Goal: Book appointment/travel/reservation

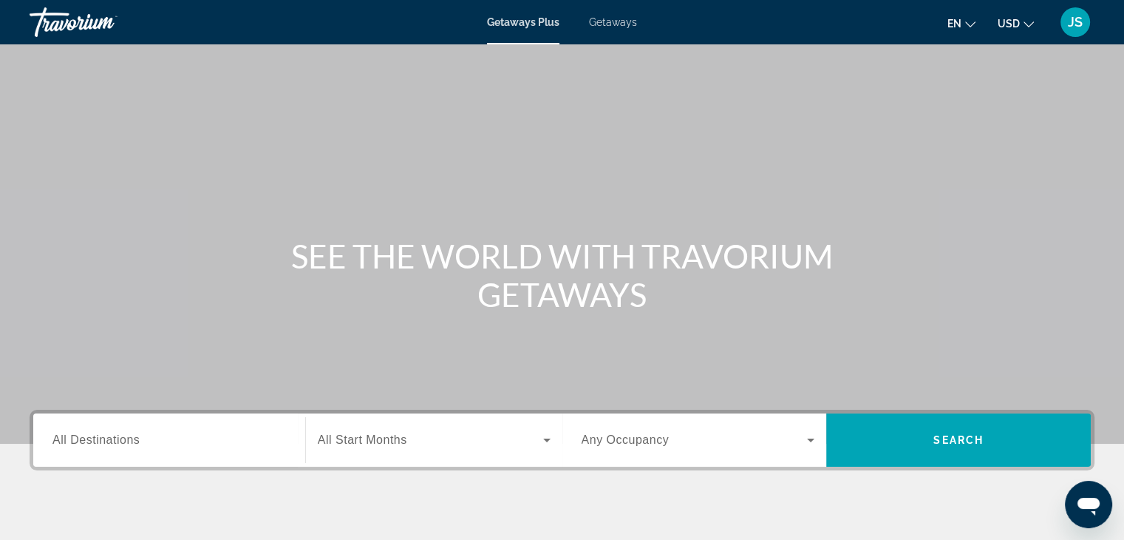
click at [117, 439] on span "All Destinations" at bounding box center [95, 439] width 87 height 13
click at [117, 439] on input "Destination All Destinations" at bounding box center [169, 441] width 234 height 18
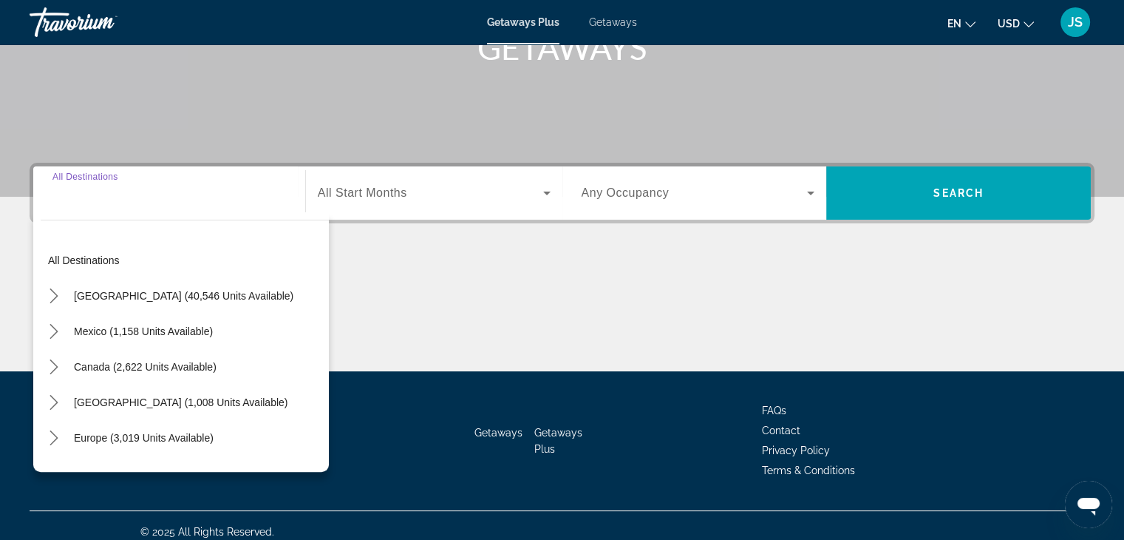
scroll to position [259, 0]
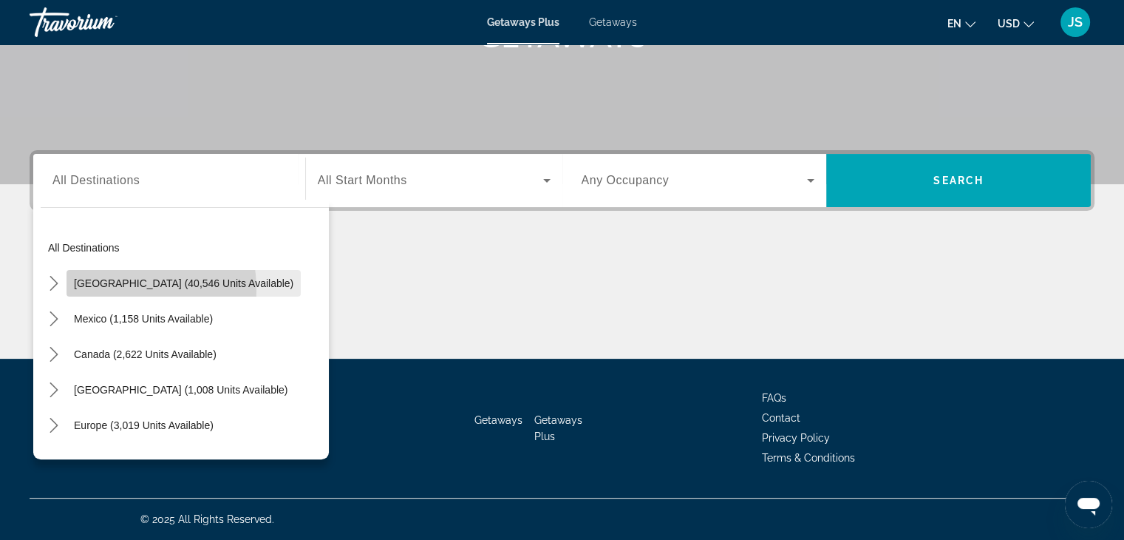
click at [100, 289] on span "Select destination: United States (40,546 units available)" at bounding box center [184, 282] width 234 height 35
type input "**********"
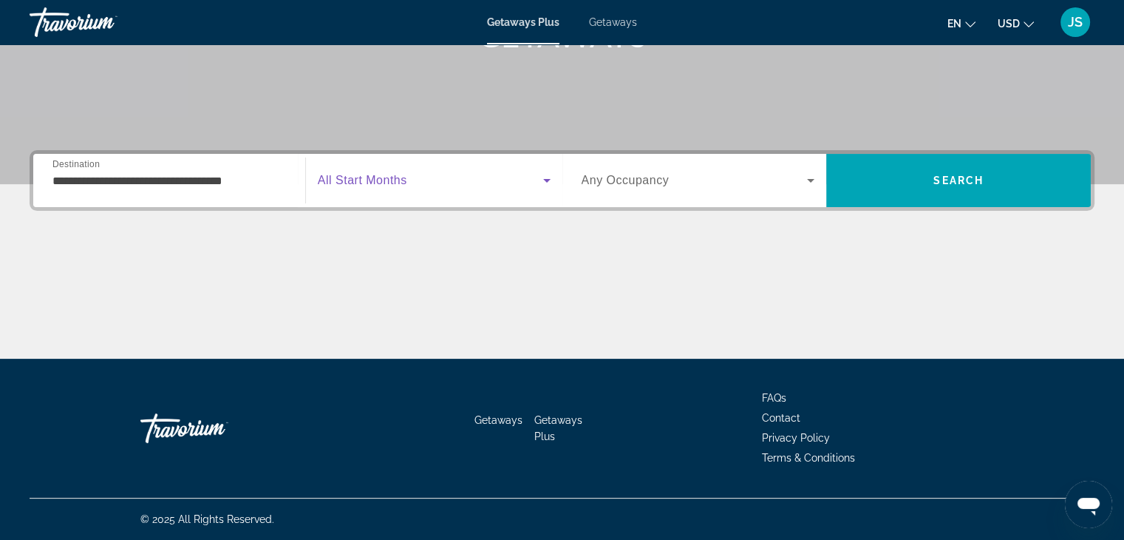
click at [543, 177] on icon "Search widget" at bounding box center [547, 181] width 18 height 18
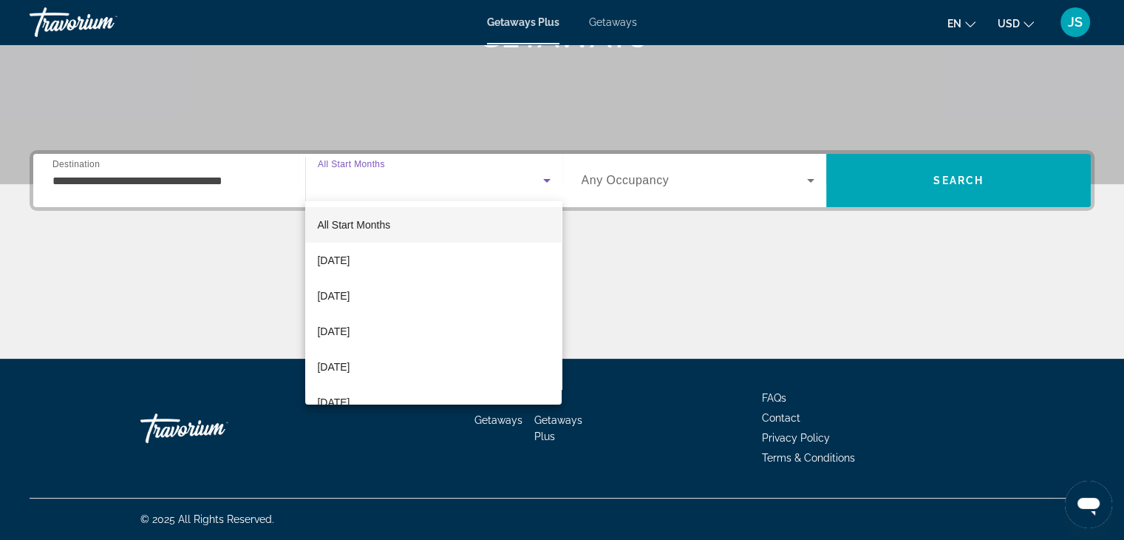
click at [543, 177] on div at bounding box center [562, 270] width 1124 height 540
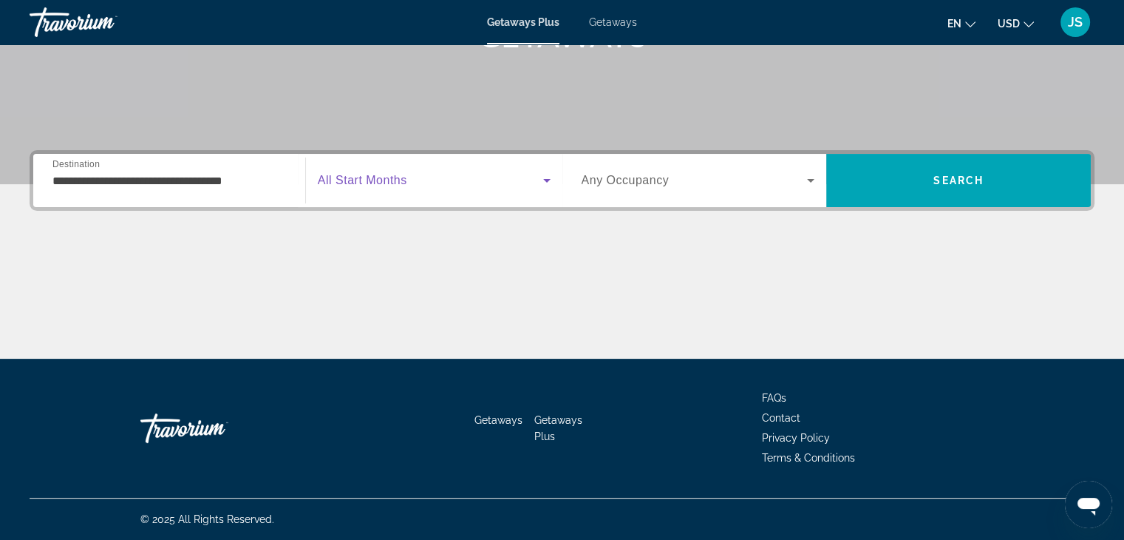
click at [543, 177] on icon "Search widget" at bounding box center [547, 181] width 18 height 18
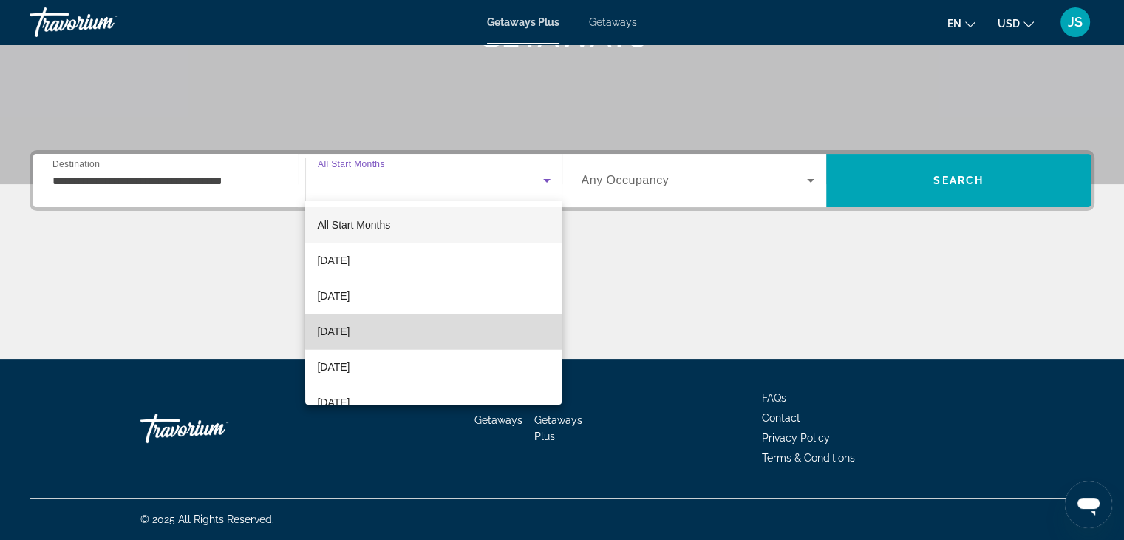
click at [506, 319] on mat-option "[DATE]" at bounding box center [433, 330] width 257 height 35
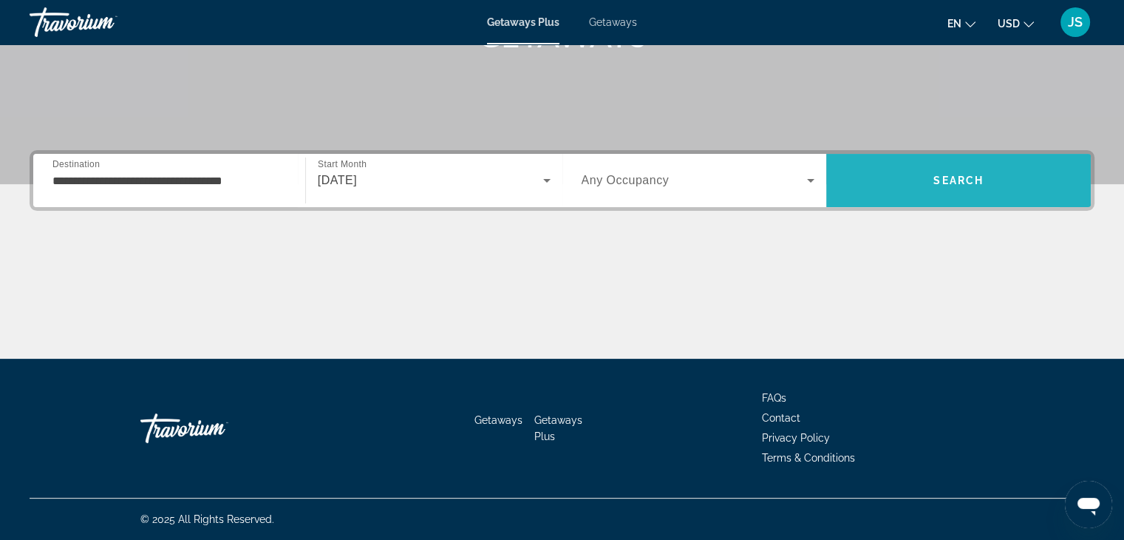
click at [889, 167] on span "Search" at bounding box center [959, 180] width 265 height 35
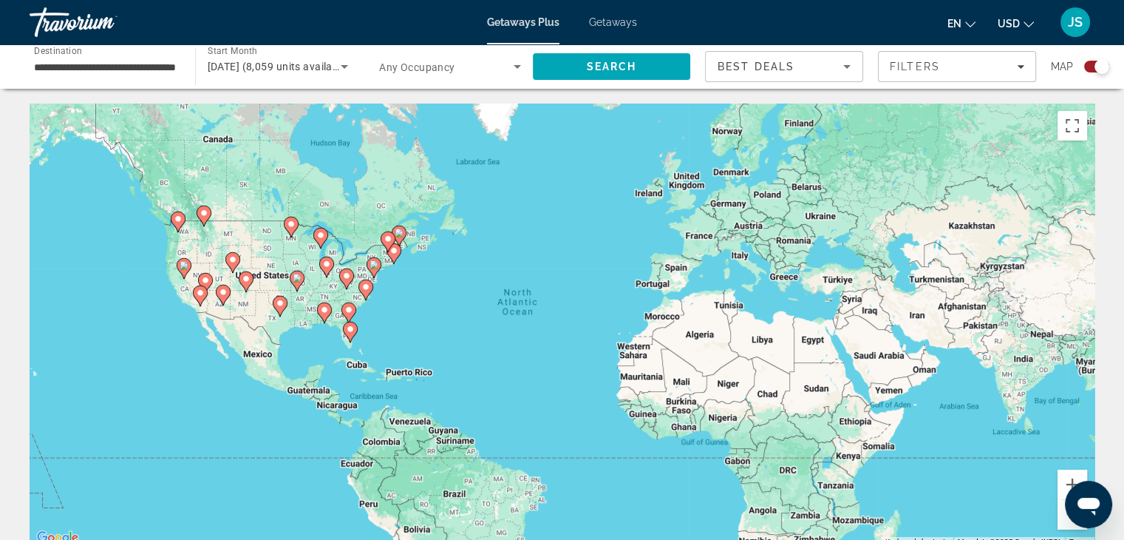
click at [368, 287] on image "Main content" at bounding box center [366, 286] width 9 height 9
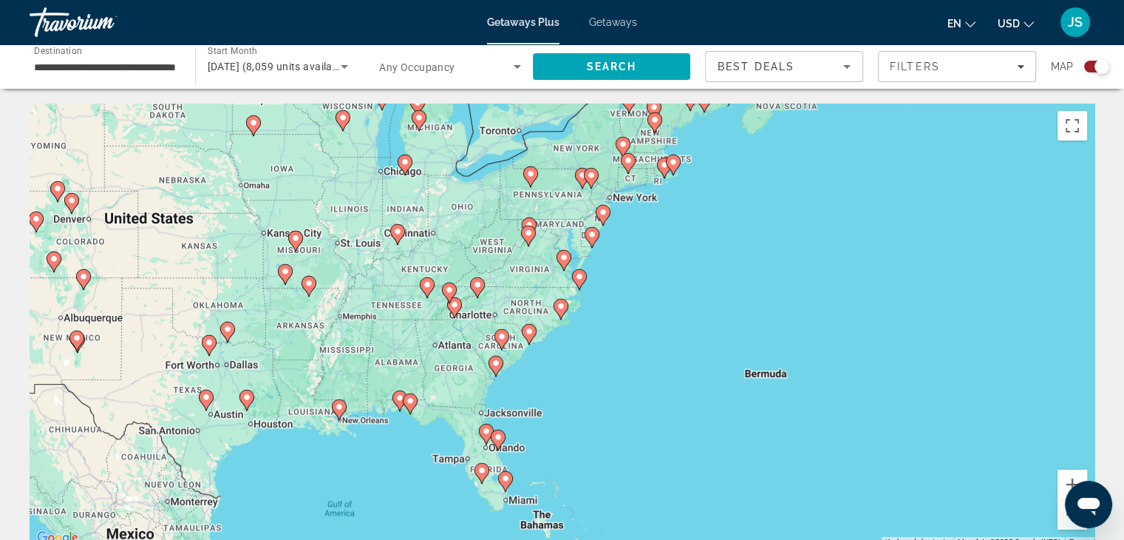
click at [580, 269] on icon "Main content" at bounding box center [579, 279] width 15 height 21
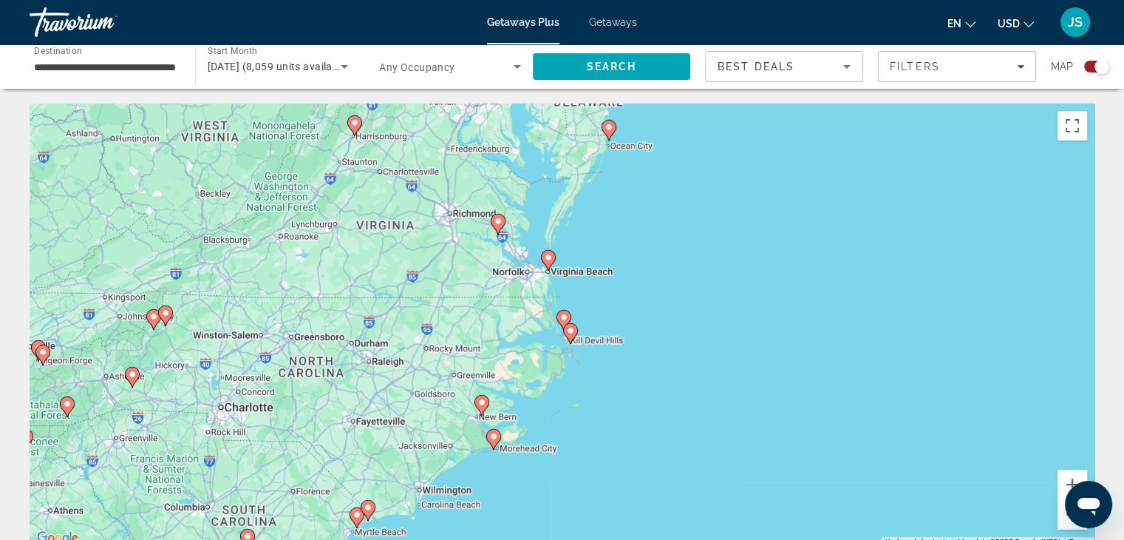
click at [547, 257] on image "Main content" at bounding box center [548, 257] width 9 height 9
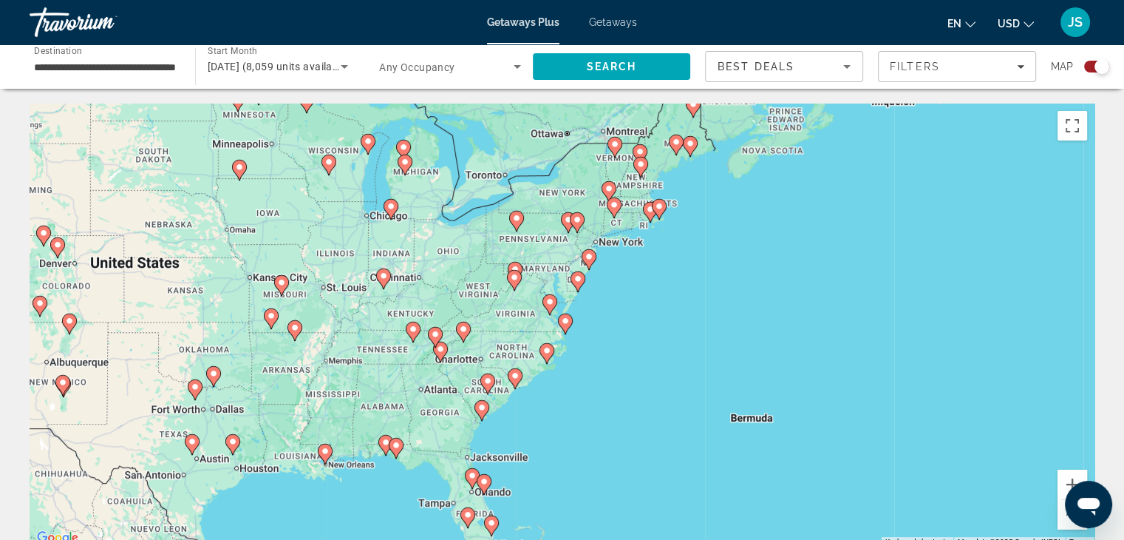
click at [565, 323] on image "Main content" at bounding box center [565, 320] width 9 height 9
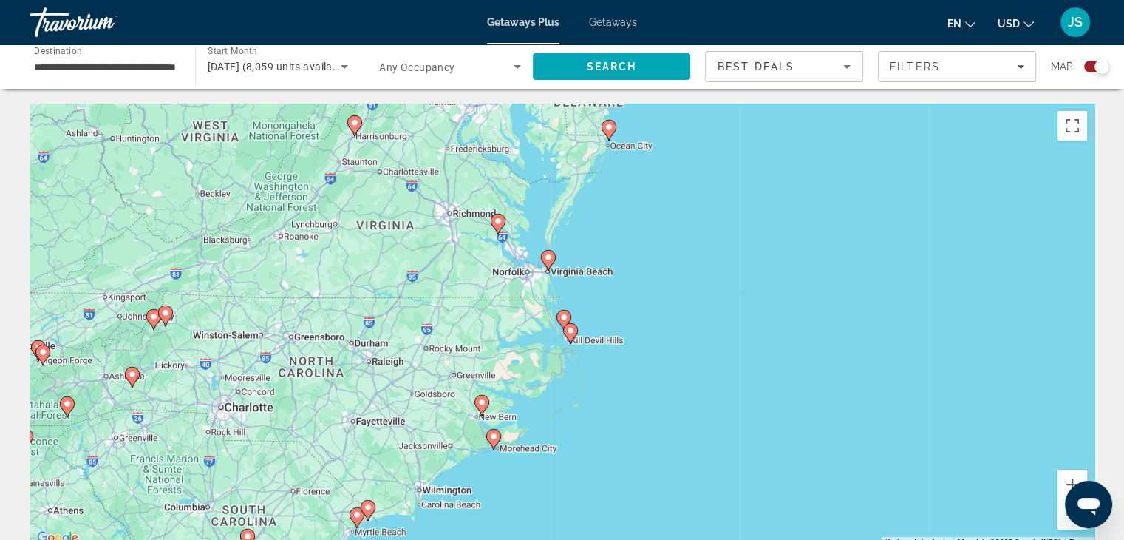
click at [548, 258] on image "Main content" at bounding box center [548, 257] width 9 height 9
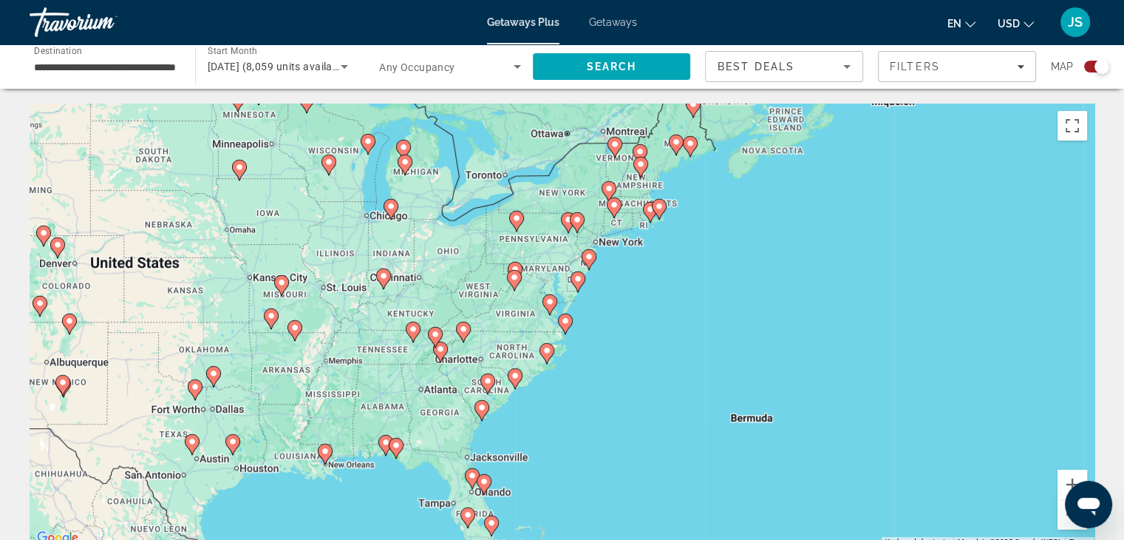
click at [566, 320] on image "Main content" at bounding box center [565, 320] width 9 height 9
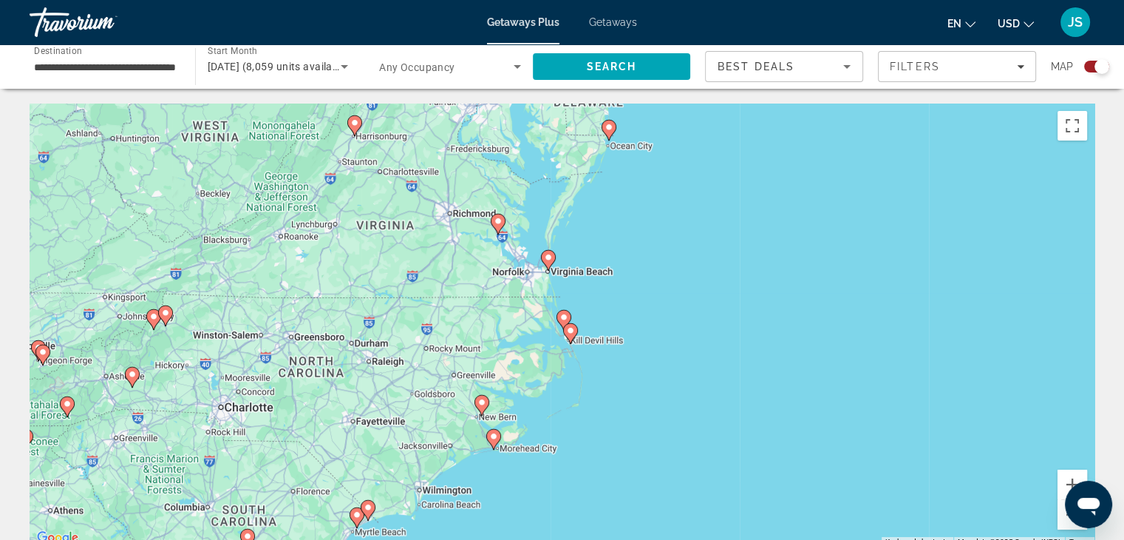
click at [546, 258] on image "Main content" at bounding box center [548, 257] width 9 height 9
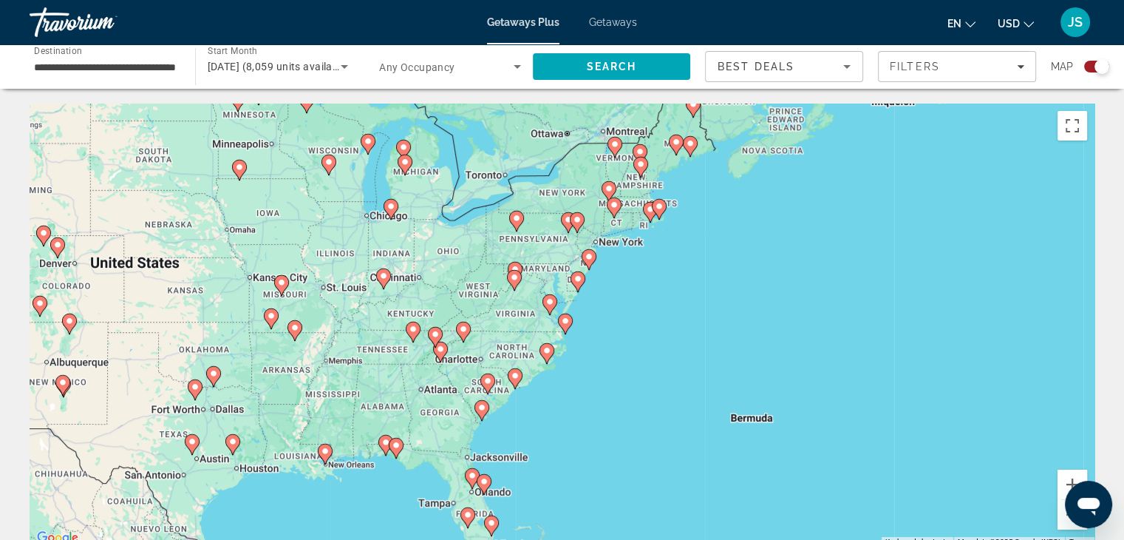
click at [580, 277] on image "Main content" at bounding box center [578, 278] width 9 height 9
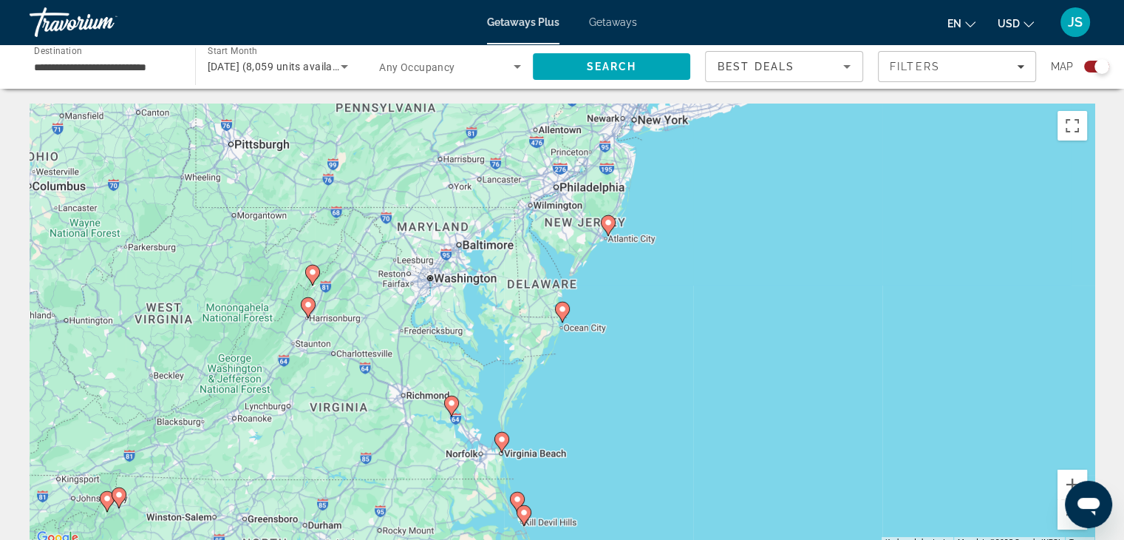
click at [503, 438] on image "Main content" at bounding box center [502, 439] width 9 height 9
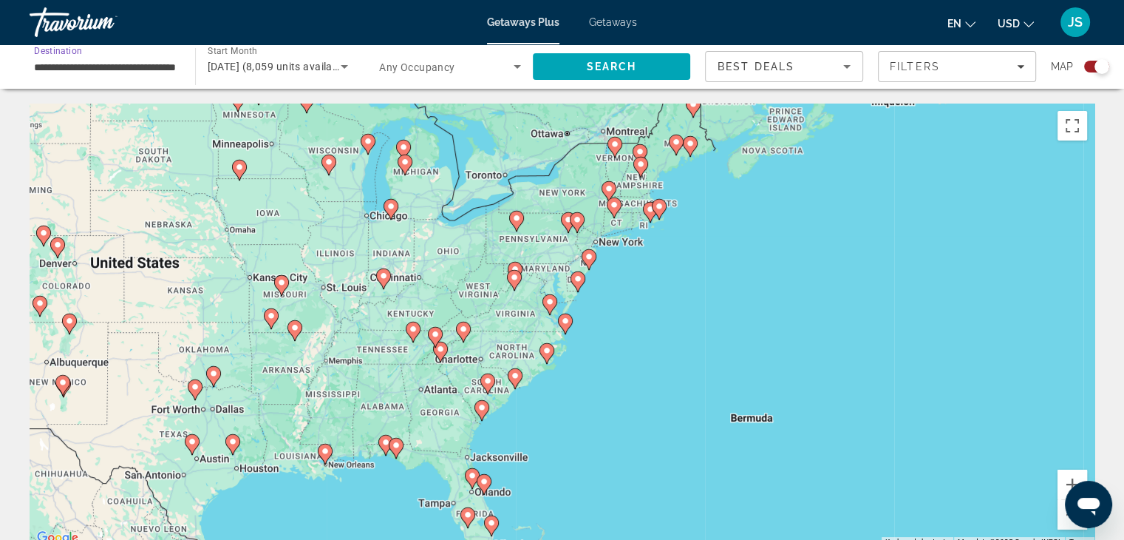
click at [124, 60] on input "**********" at bounding box center [105, 67] width 142 height 18
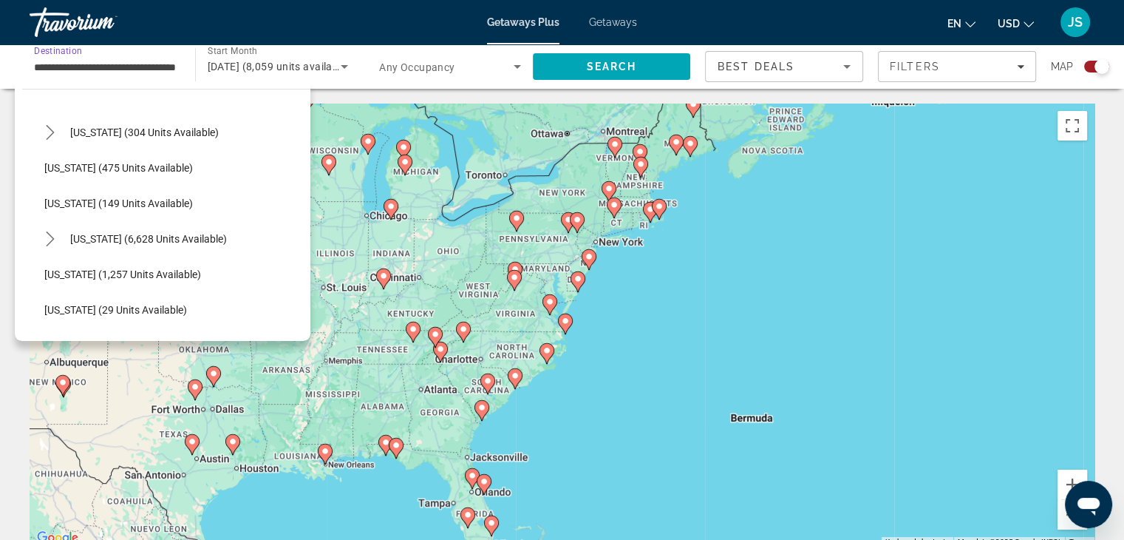
scroll to position [1276, 0]
click at [98, 240] on span "[US_STATE] (6,628 units available)" at bounding box center [148, 237] width 157 height 12
type input "**********"
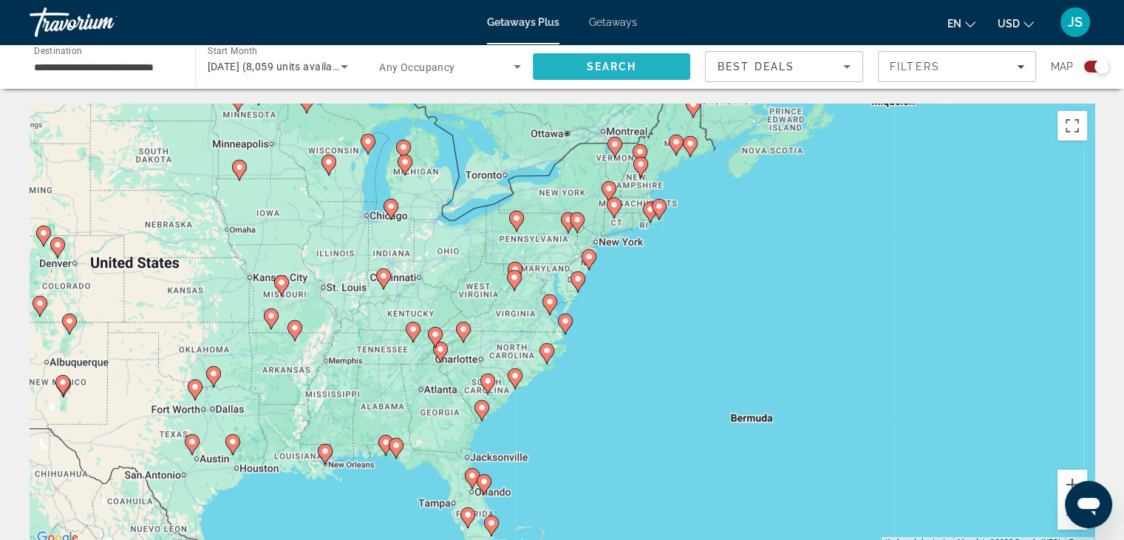
click at [588, 63] on span "Search" at bounding box center [611, 67] width 50 height 12
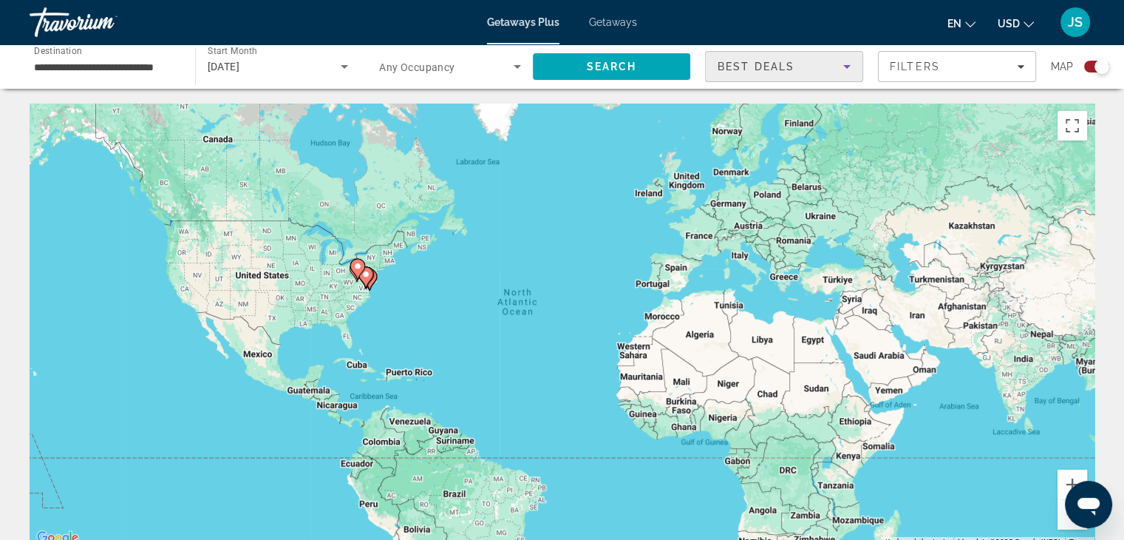
click at [840, 67] on icon "Sort by" at bounding box center [847, 67] width 18 height 18
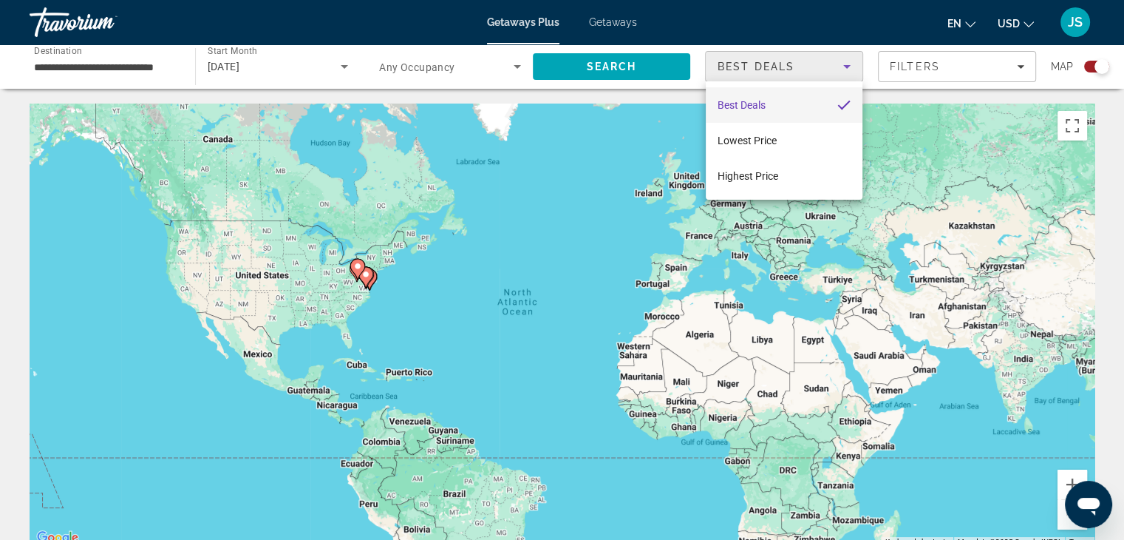
click at [872, 81] on div at bounding box center [562, 270] width 1124 height 540
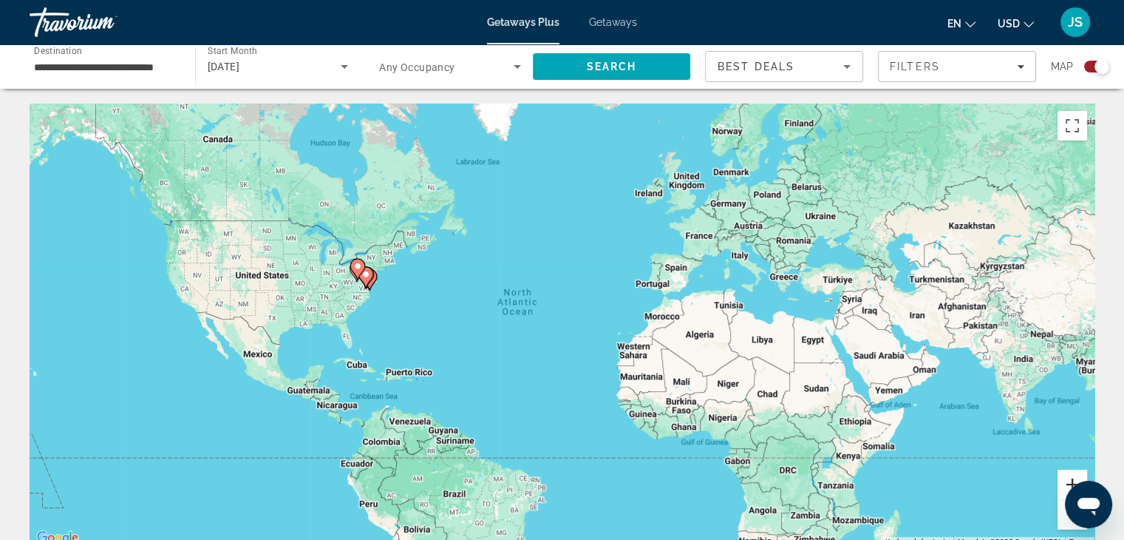
click at [1068, 480] on button "Zoom in" at bounding box center [1073, 484] width 30 height 30
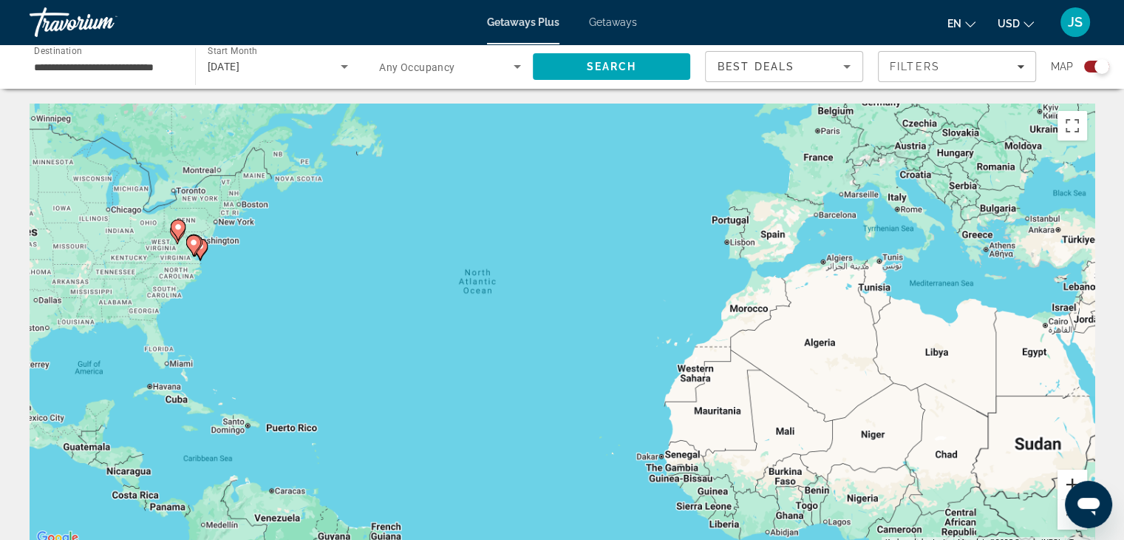
click at [1068, 480] on button "Zoom in" at bounding box center [1073, 484] width 30 height 30
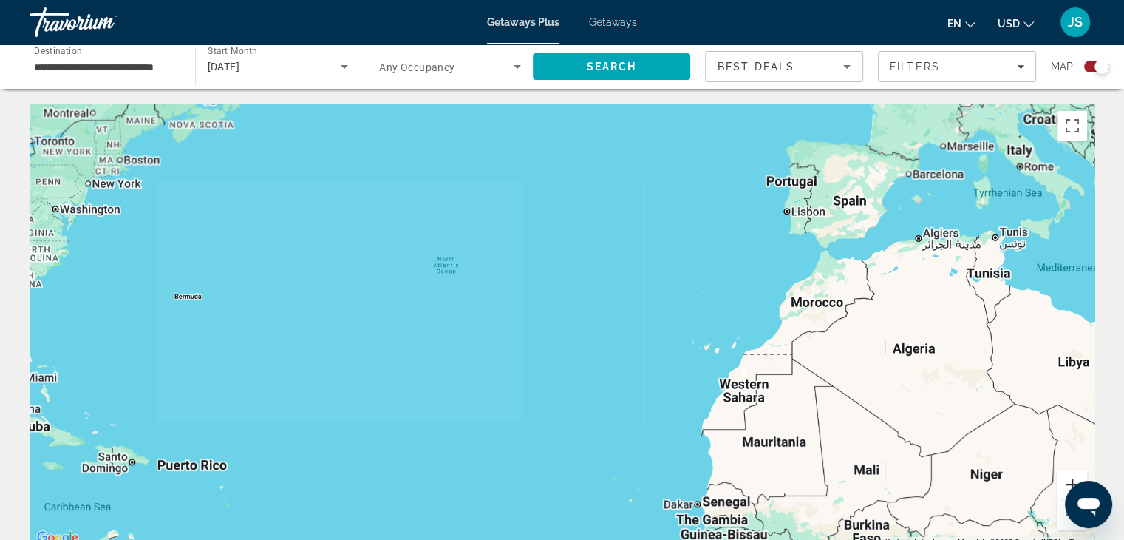
click at [1068, 480] on button "Zoom in" at bounding box center [1073, 484] width 30 height 30
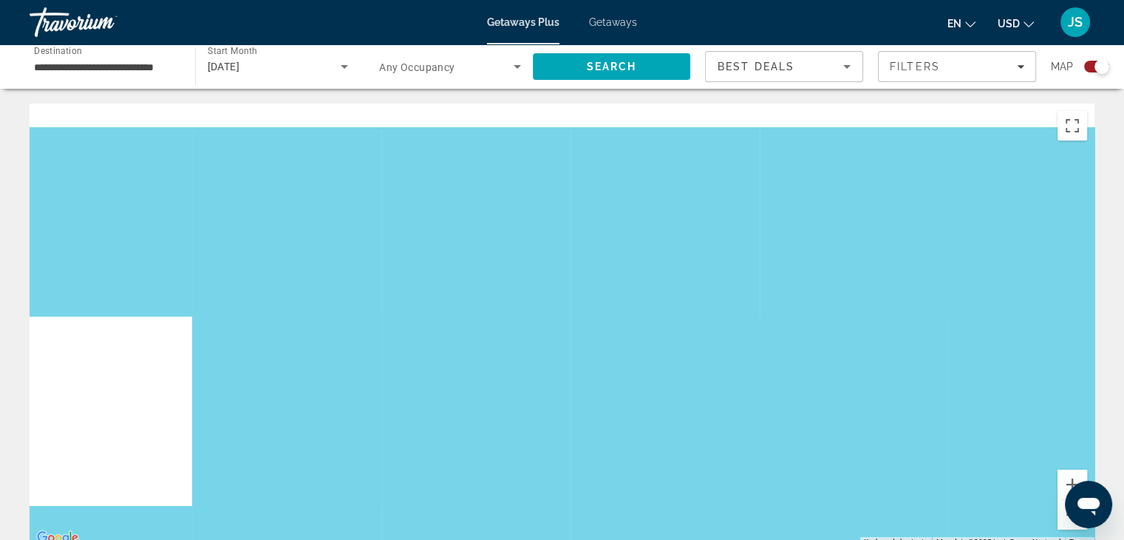
drag, startPoint x: 302, startPoint y: 316, endPoint x: 857, endPoint y: 393, distance: 560.6
click at [857, 393] on div "Main content" at bounding box center [562, 326] width 1065 height 444
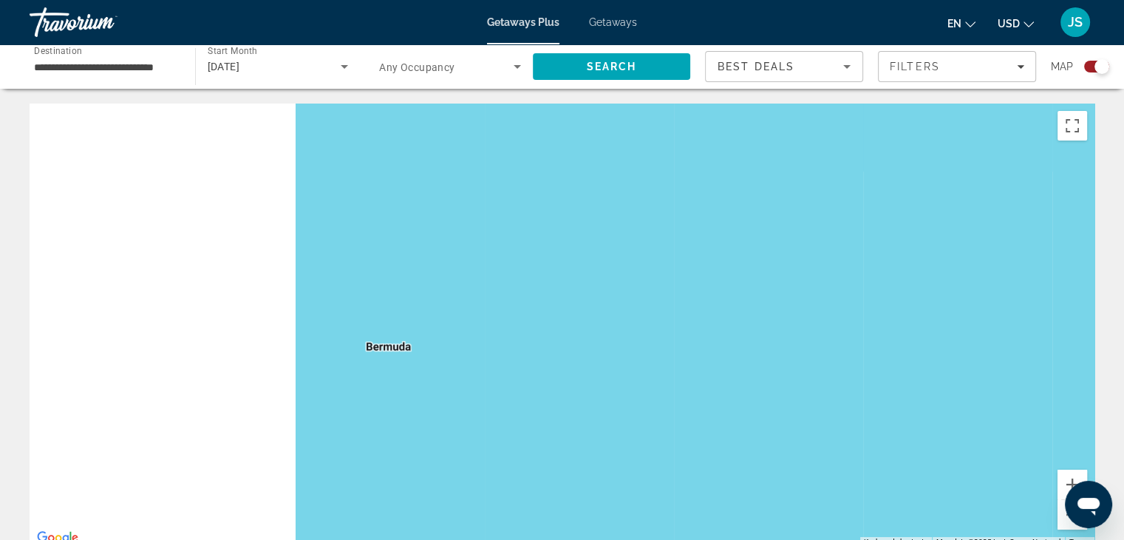
drag, startPoint x: 353, startPoint y: 310, endPoint x: 984, endPoint y: 371, distance: 633.6
click at [984, 371] on div "Main content" at bounding box center [562, 326] width 1065 height 444
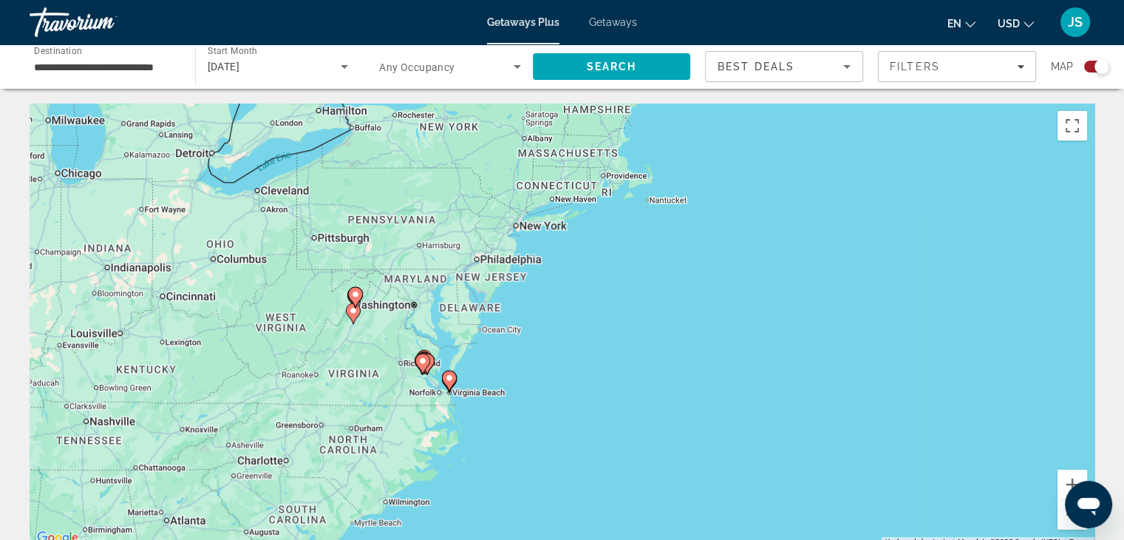
drag, startPoint x: 451, startPoint y: 317, endPoint x: 692, endPoint y: 498, distance: 301.0
click at [692, 498] on div "To activate drag with keyboard, press Alt + Enter. Once in keyboard drag state,…" at bounding box center [562, 326] width 1065 height 444
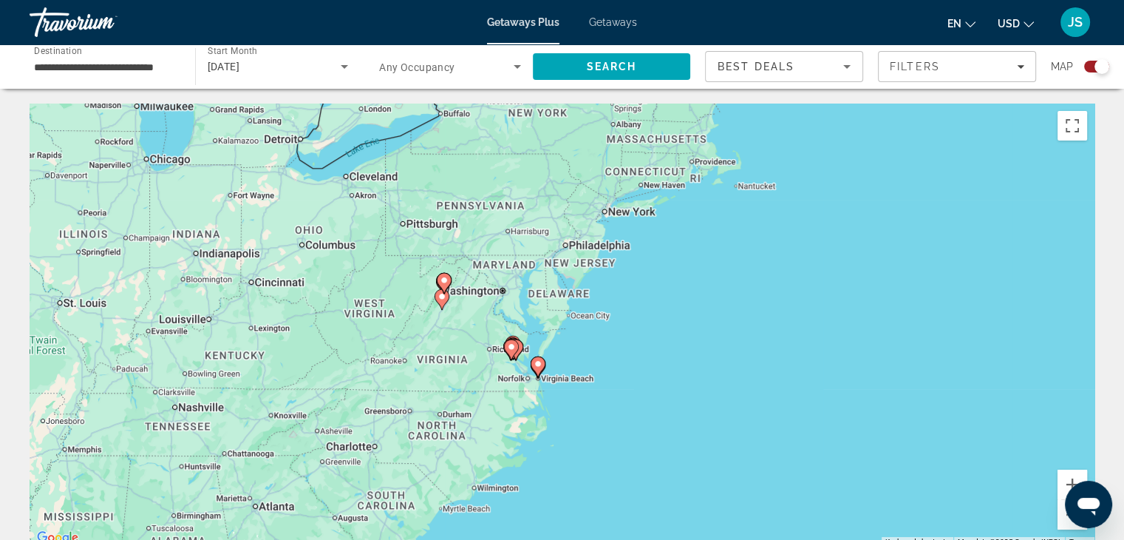
drag, startPoint x: 420, startPoint y: 198, endPoint x: 504, endPoint y: 184, distance: 85.4
click at [504, 184] on div "To activate drag with keyboard, press Alt + Enter. Once in keyboard drag state,…" at bounding box center [562, 326] width 1065 height 444
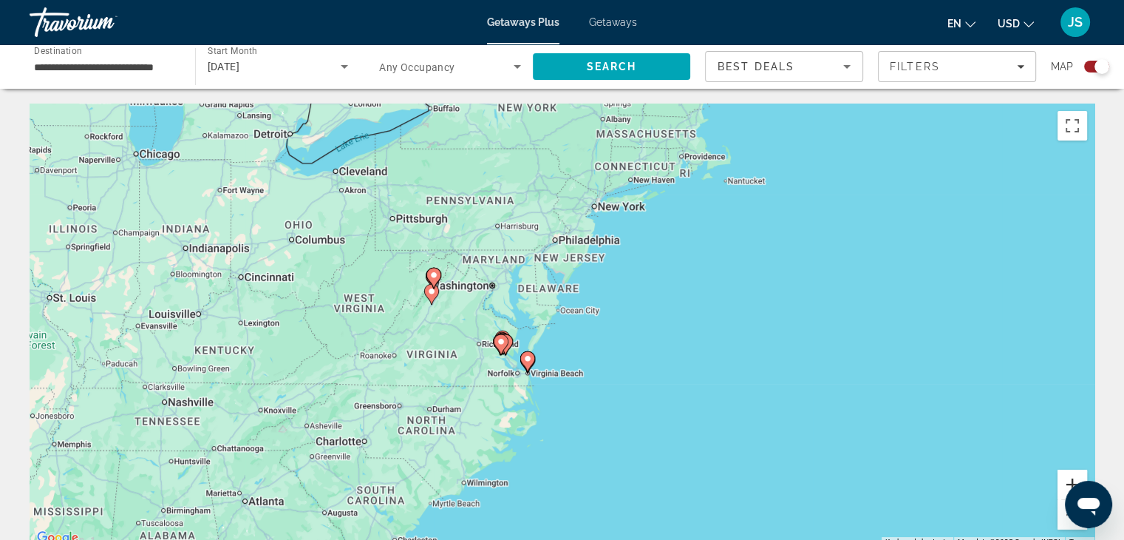
click at [1062, 483] on button "Zoom in" at bounding box center [1073, 484] width 30 height 30
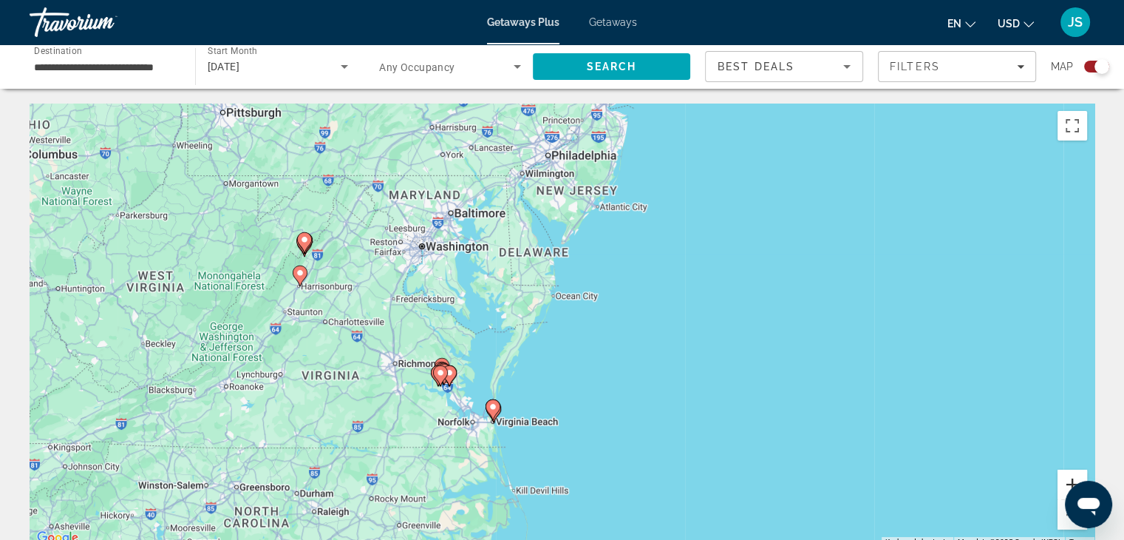
click at [1062, 483] on button "Zoom in" at bounding box center [1073, 484] width 30 height 30
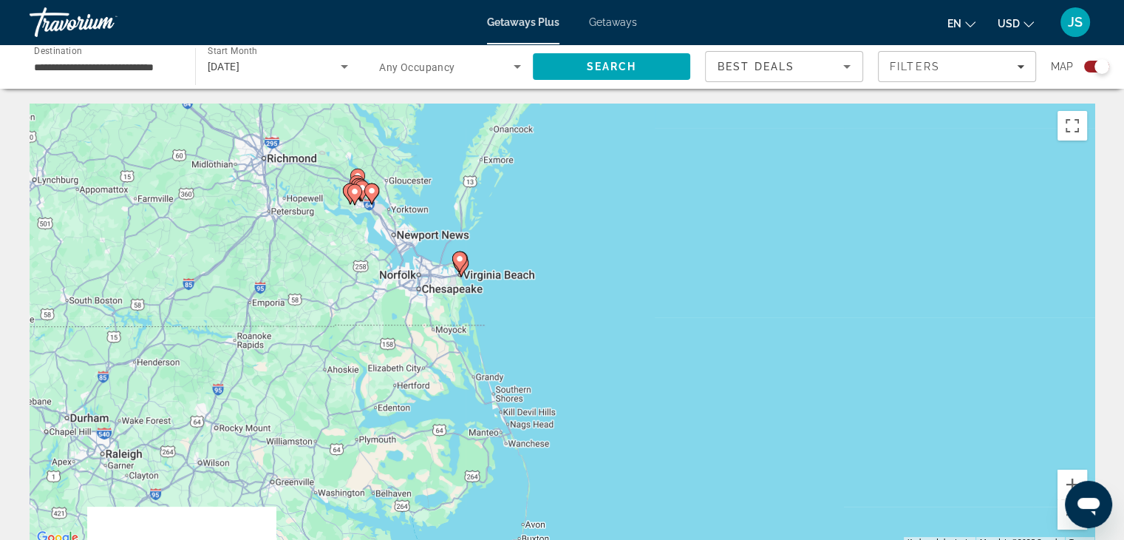
drag, startPoint x: 498, startPoint y: 410, endPoint x: 531, endPoint y: 161, distance: 250.5
click at [531, 161] on div "To activate drag with keyboard, press Alt + Enter. Once in keyboard drag state,…" at bounding box center [562, 326] width 1065 height 444
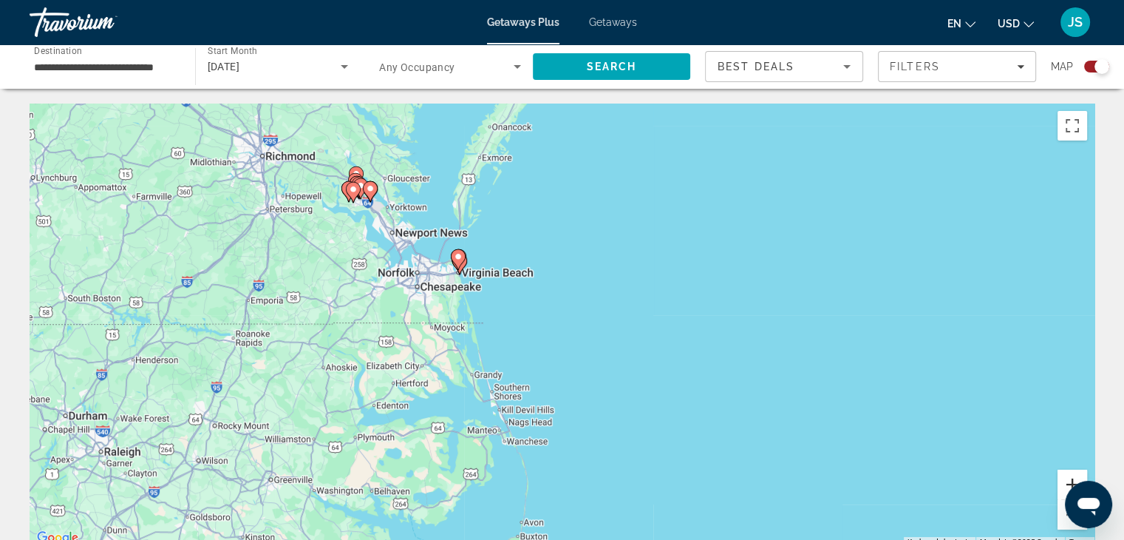
click at [1063, 483] on button "Zoom in" at bounding box center [1073, 484] width 30 height 30
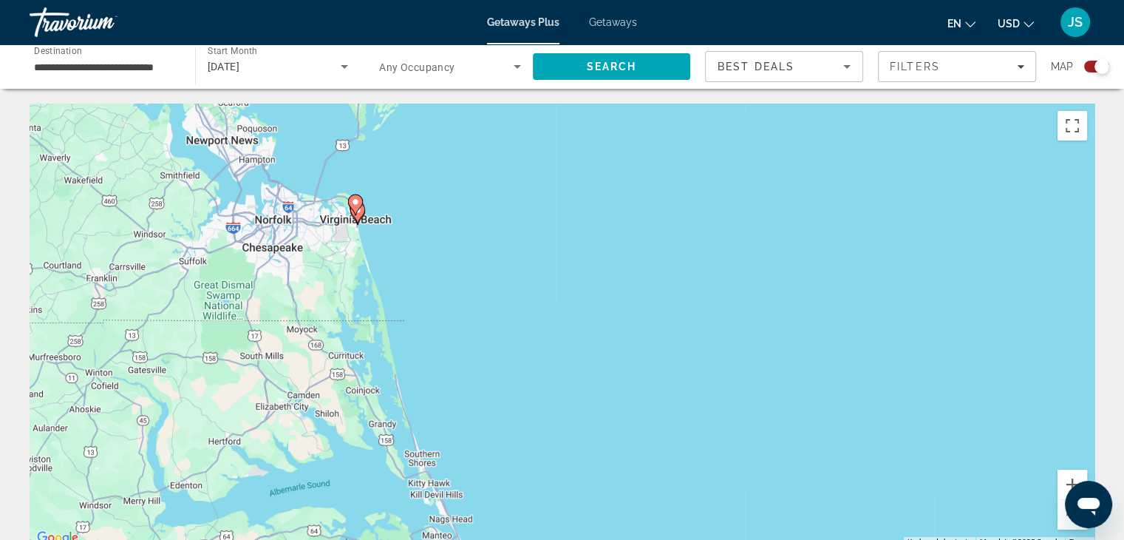
click at [1091, 68] on div "Search widget" at bounding box center [1097, 67] width 25 height 12
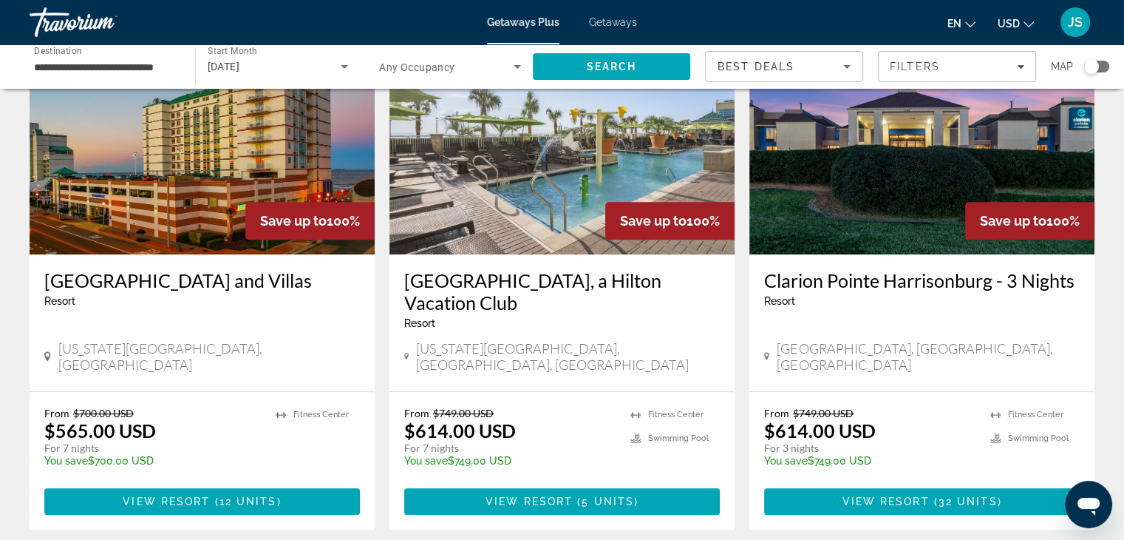
scroll to position [670, 0]
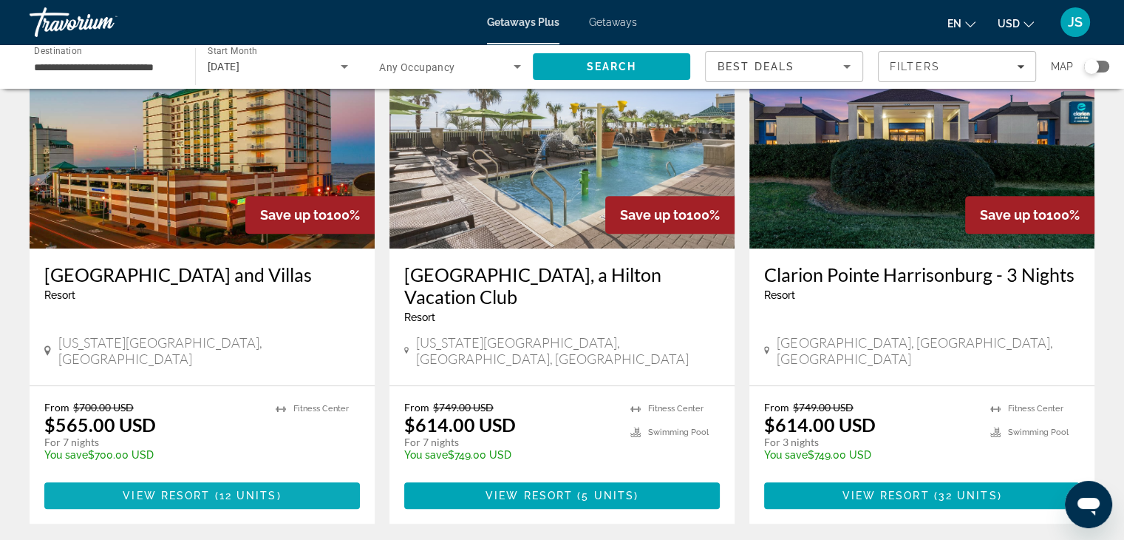
click at [214, 489] on span "Main content" at bounding box center [212, 495] width 4 height 12
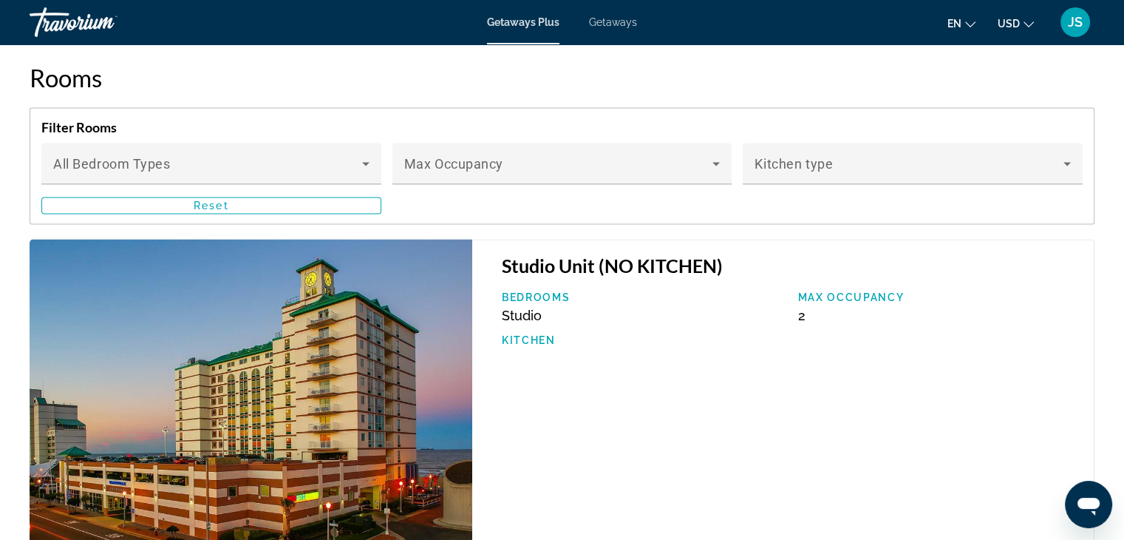
scroll to position [2318, 0]
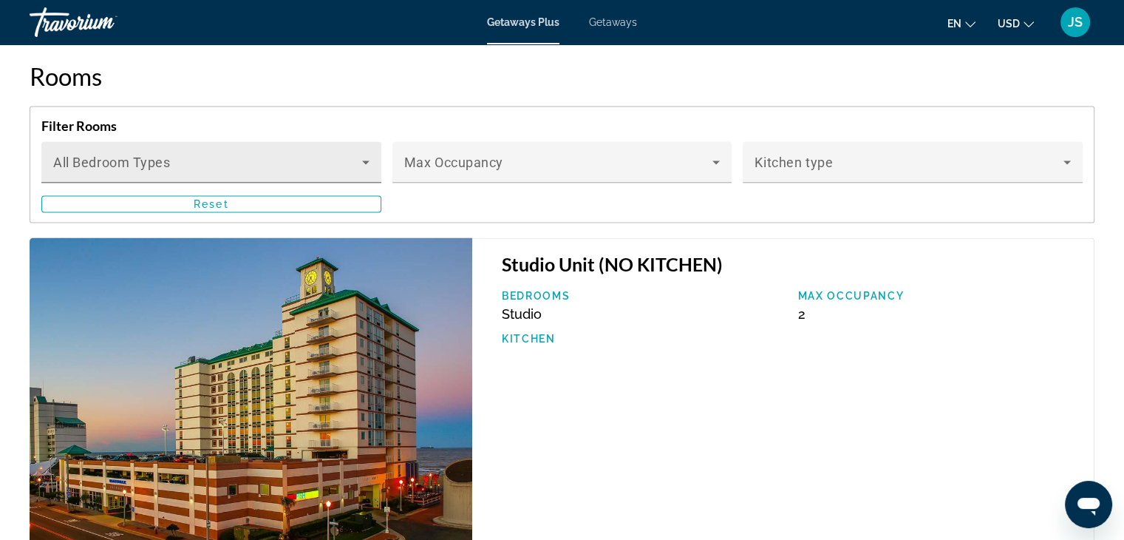
click at [373, 153] on icon "Main content" at bounding box center [366, 162] width 18 height 18
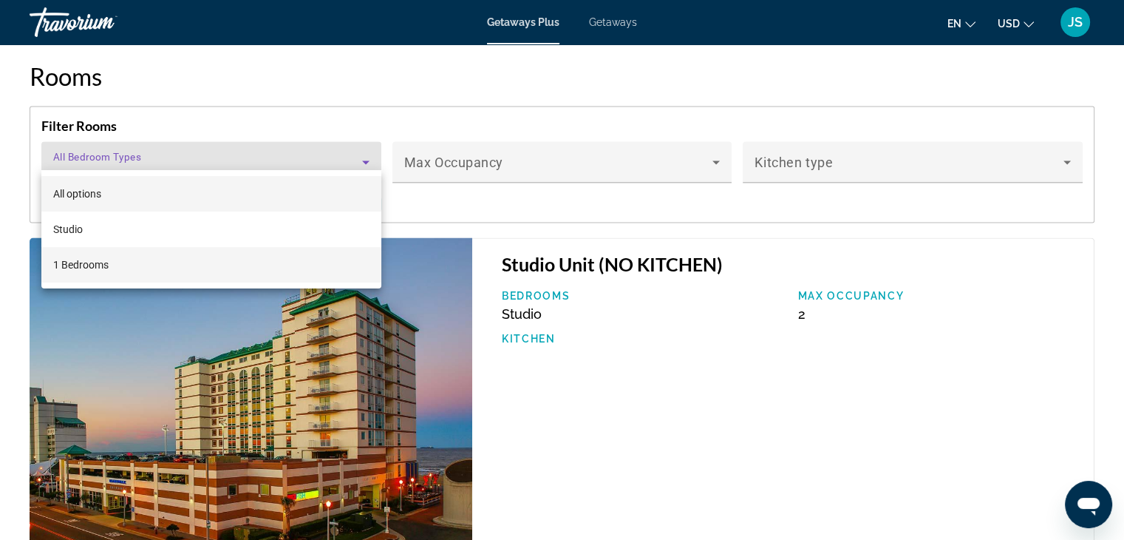
click at [83, 274] on mat-option "1 Bedrooms" at bounding box center [211, 264] width 340 height 35
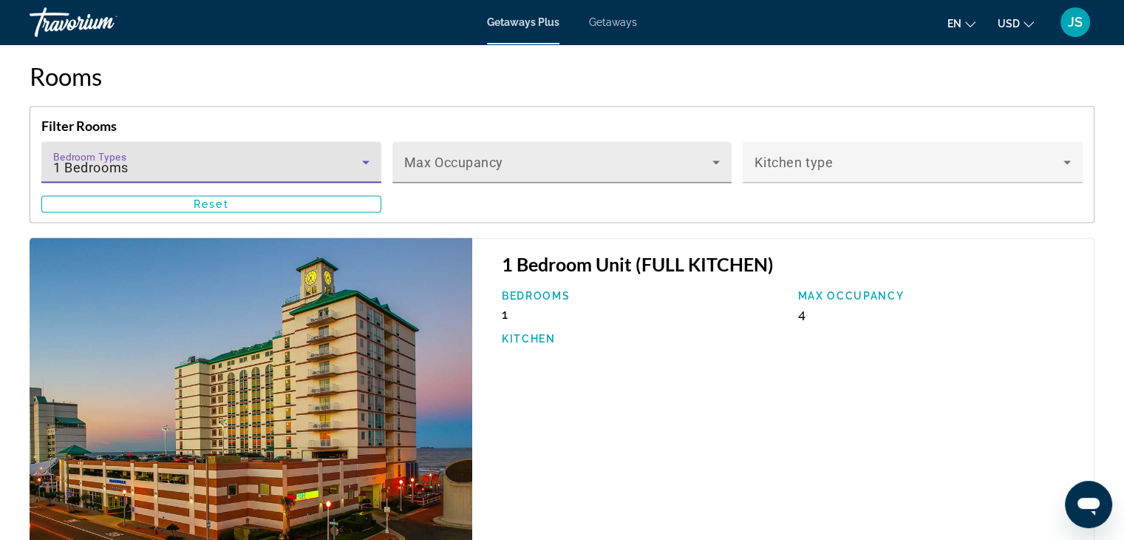
click at [716, 160] on icon "Main content" at bounding box center [716, 162] width 7 height 4
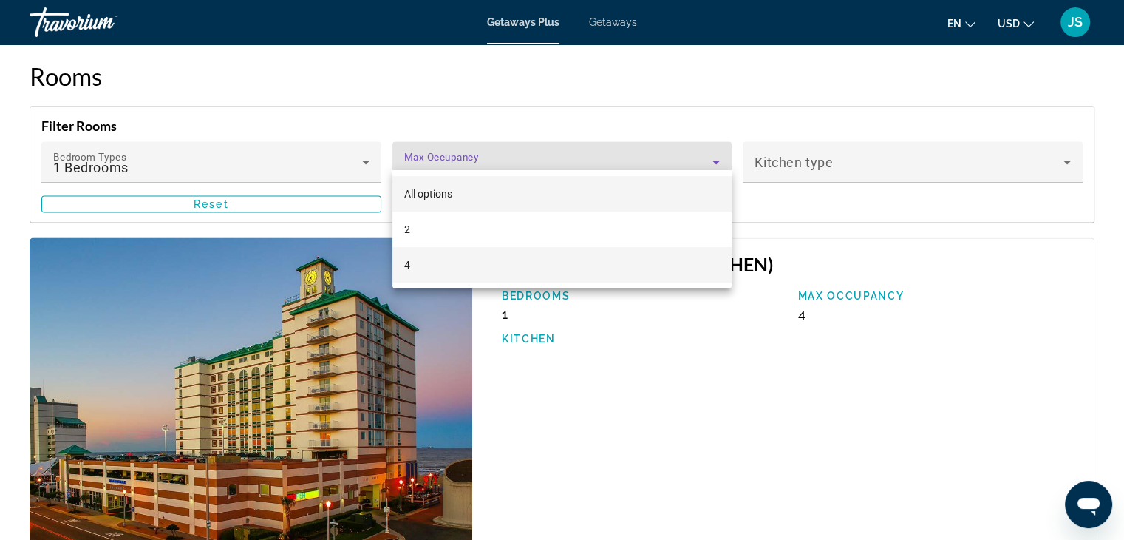
click at [406, 268] on span "4" at bounding box center [407, 265] width 6 height 18
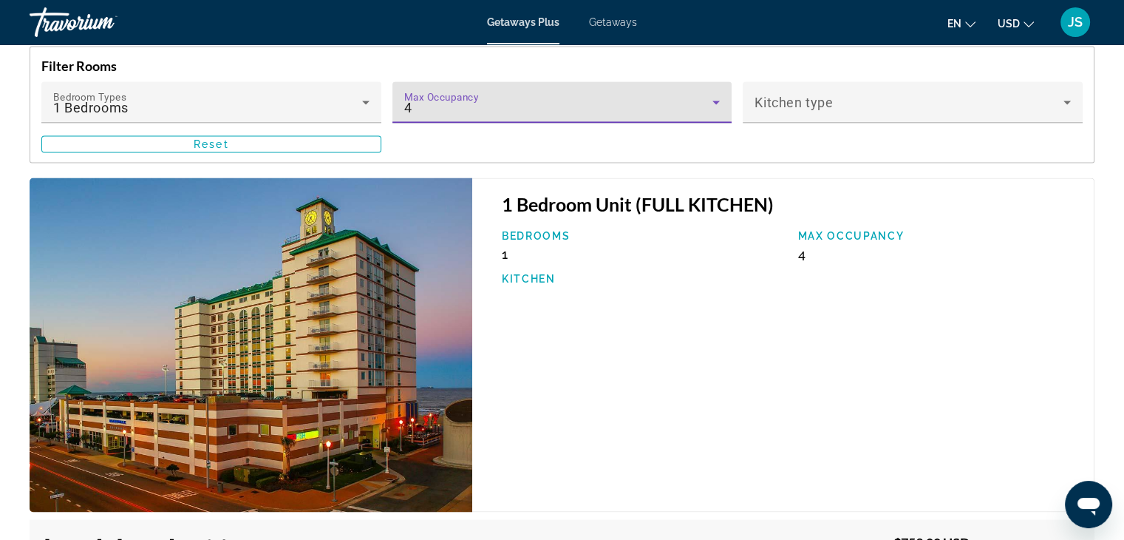
scroll to position [2348, 0]
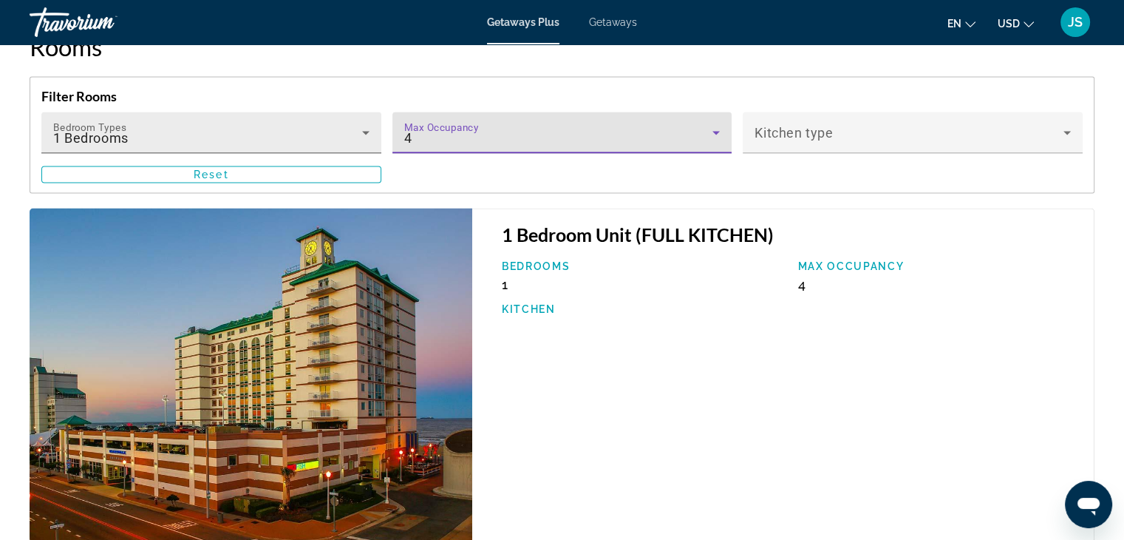
click at [365, 131] on icon "Main content" at bounding box center [365, 133] width 7 height 4
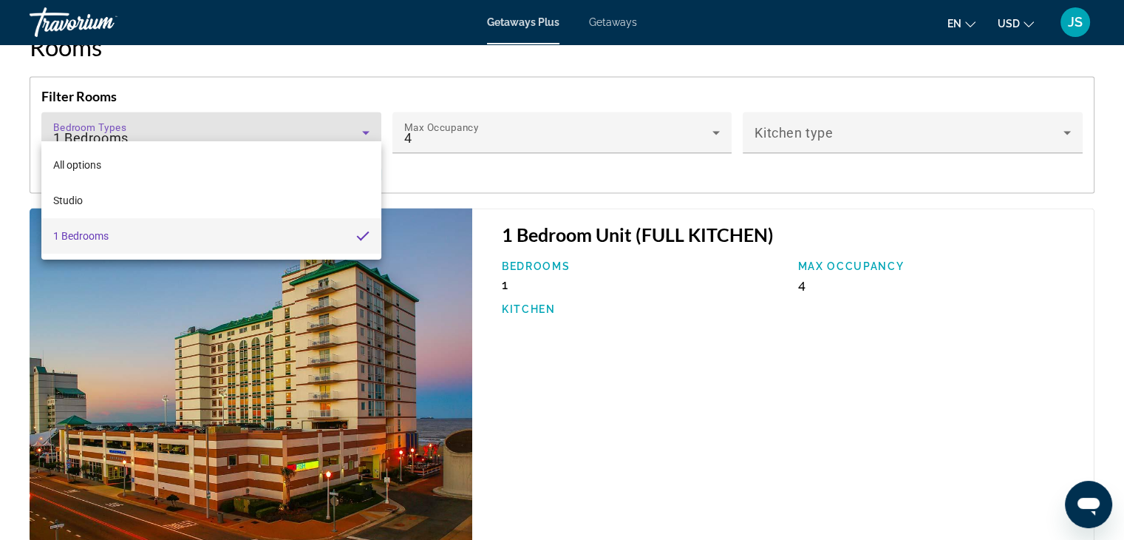
click at [472, 169] on div at bounding box center [562, 270] width 1124 height 540
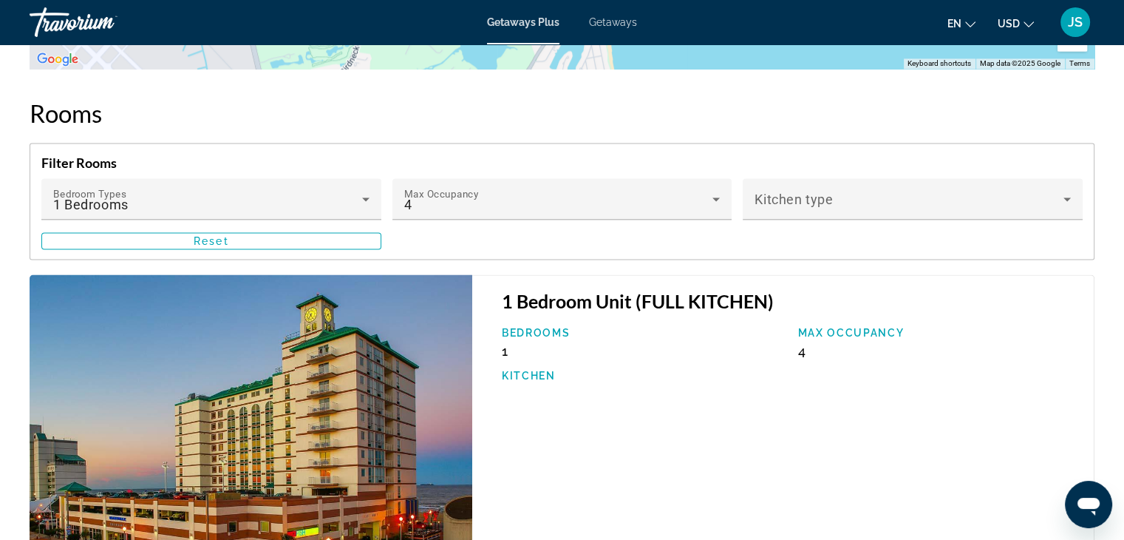
scroll to position [2279, 0]
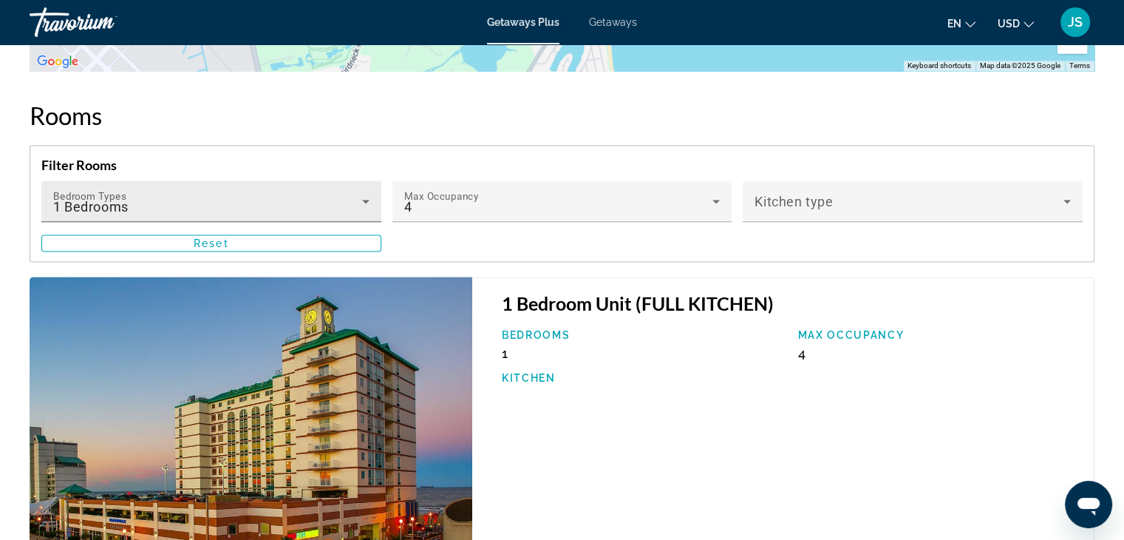
click at [325, 198] on div "1 Bedrooms" at bounding box center [207, 207] width 309 height 18
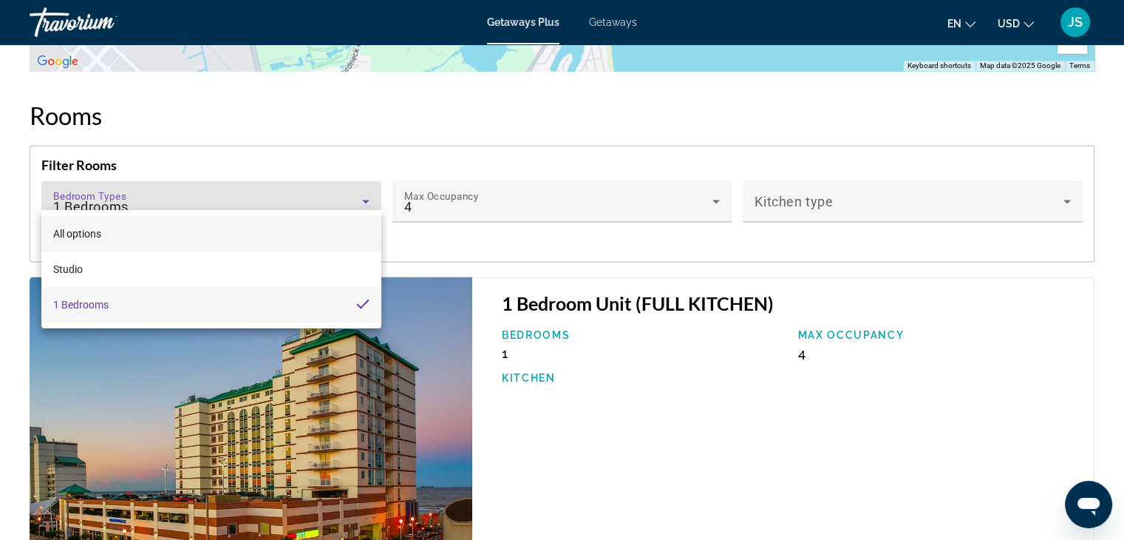
click at [101, 231] on span "All options" at bounding box center [77, 234] width 48 height 12
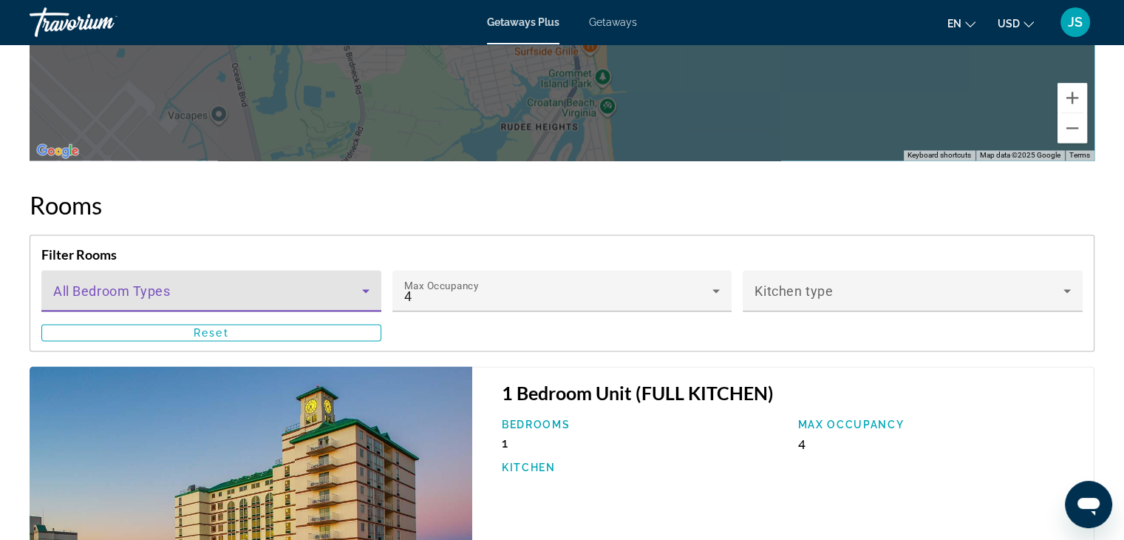
scroll to position [2192, 0]
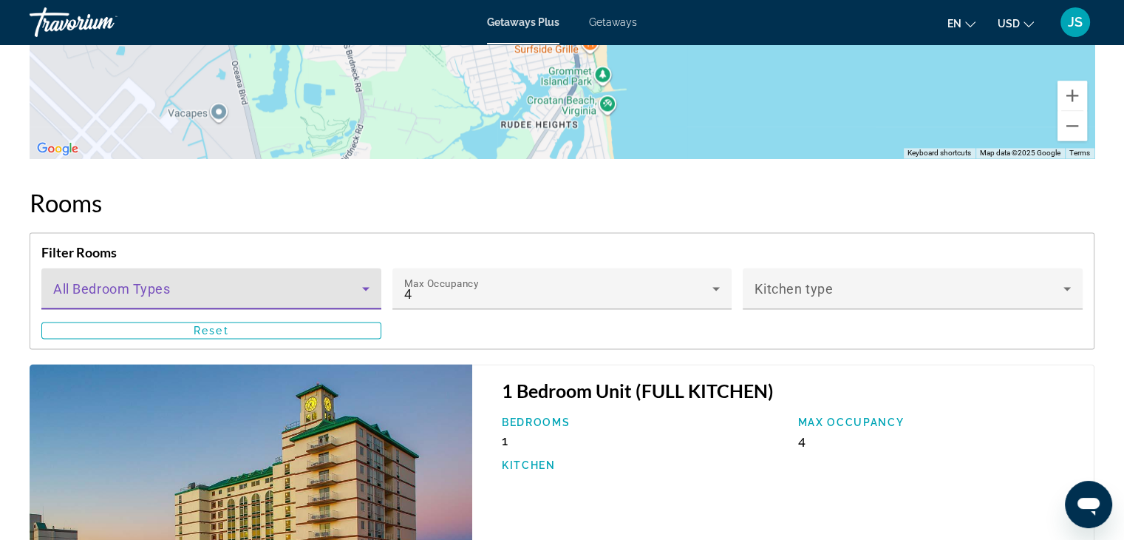
click at [124, 285] on span "Main content" at bounding box center [207, 294] width 309 height 18
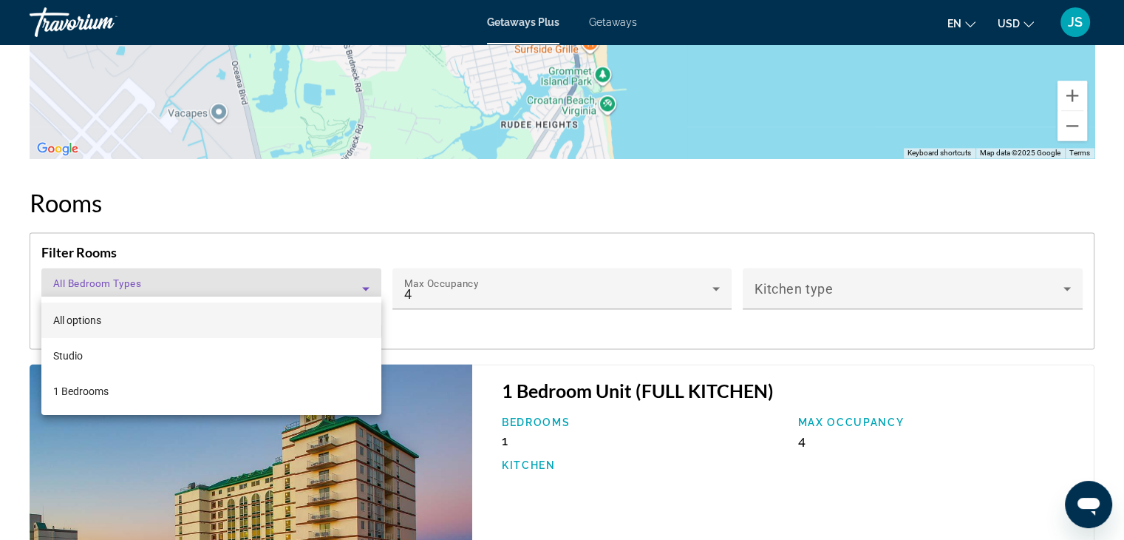
click at [159, 208] on div at bounding box center [562, 270] width 1124 height 540
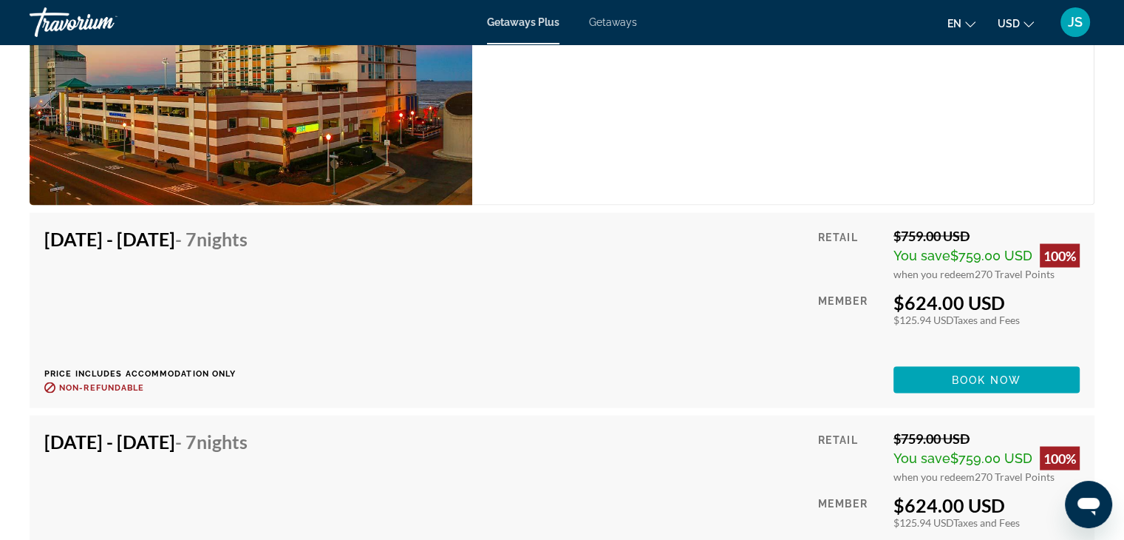
scroll to position [2683, 0]
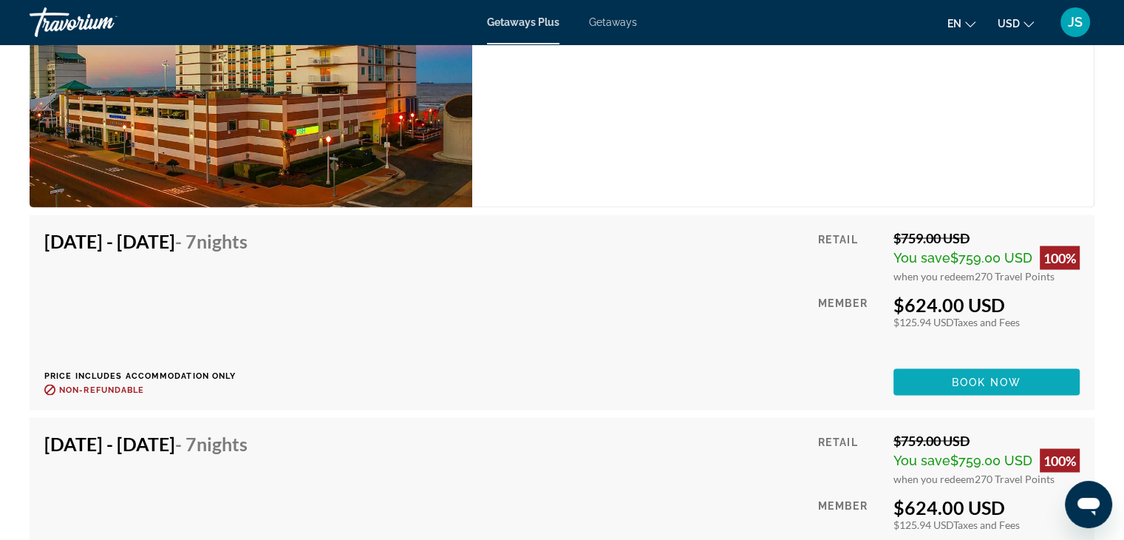
click at [915, 364] on span "Main content" at bounding box center [987, 381] width 186 height 35
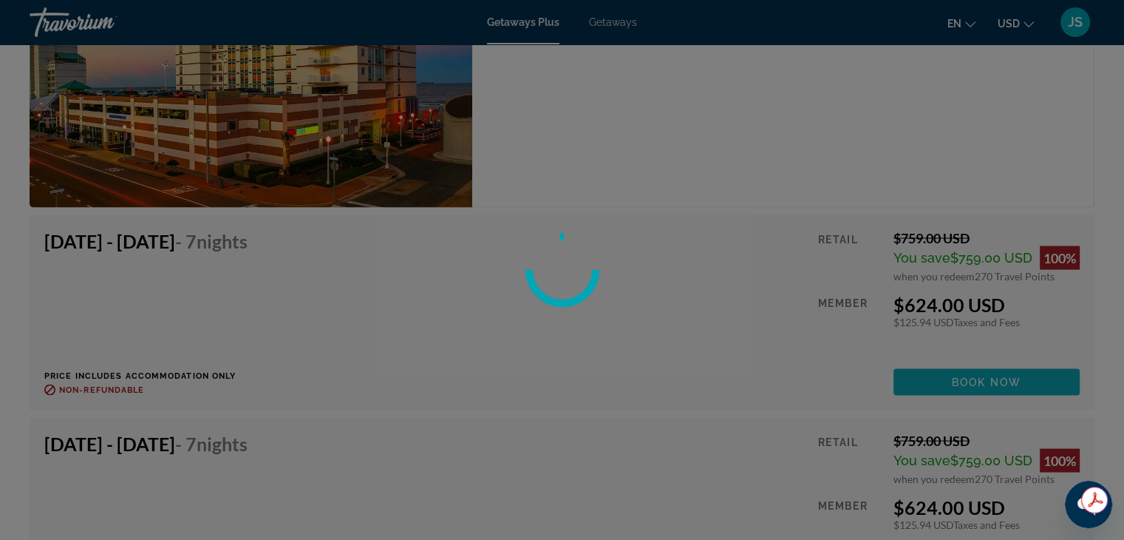
scroll to position [0, 0]
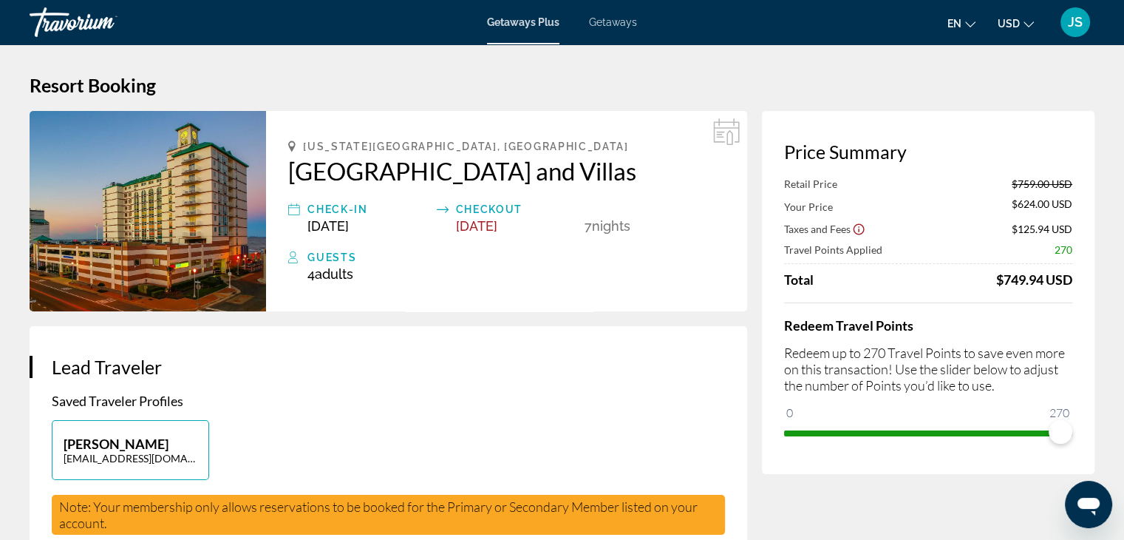
click at [609, 30] on div "Getaways Plus Getaways en English Español Français Italiano Português русский U…" at bounding box center [562, 22] width 1124 height 38
click at [609, 27] on span "Getaways" at bounding box center [613, 22] width 48 height 12
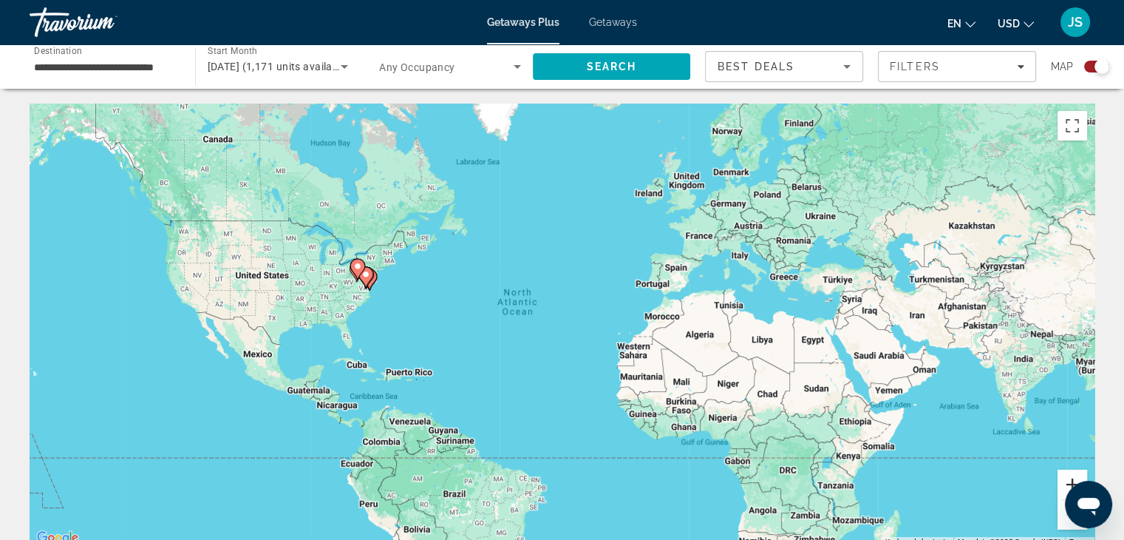
click at [1065, 481] on button "Zoom in" at bounding box center [1073, 484] width 30 height 30
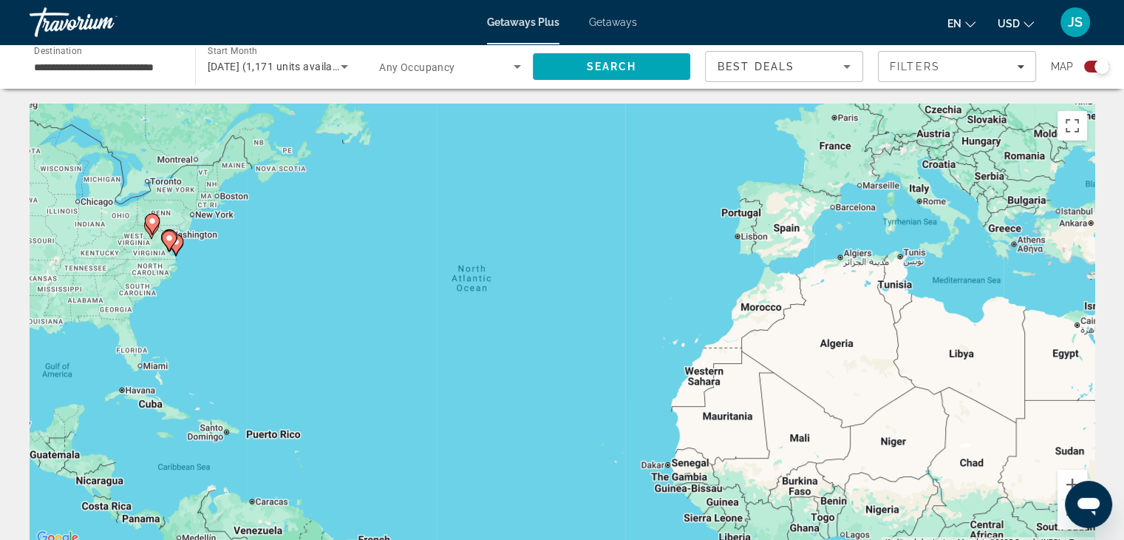
click at [1100, 67] on div "Search widget" at bounding box center [1102, 66] width 15 height 15
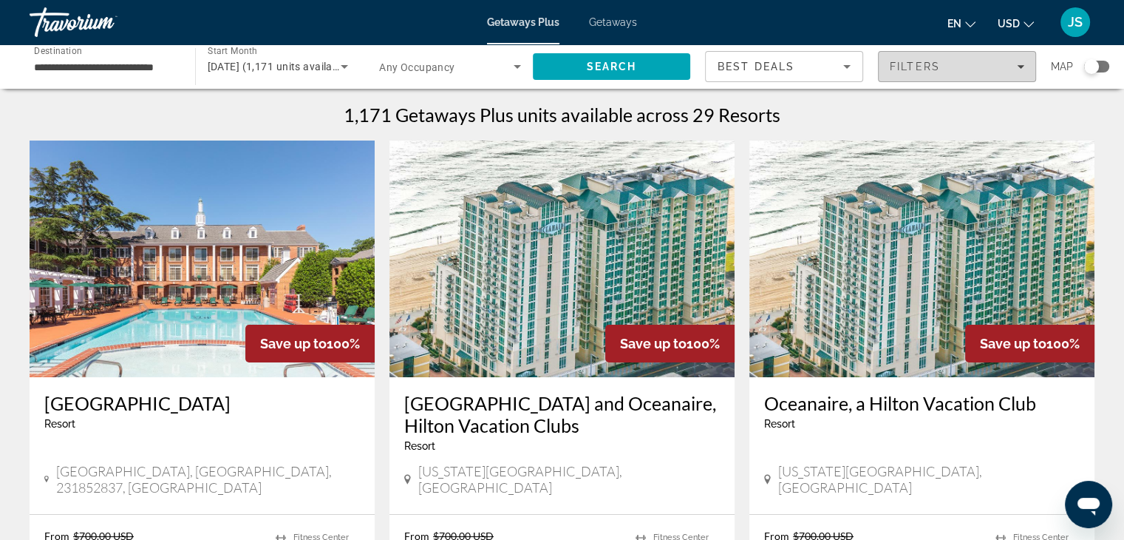
click at [997, 67] on div "Filters" at bounding box center [957, 67] width 135 height 12
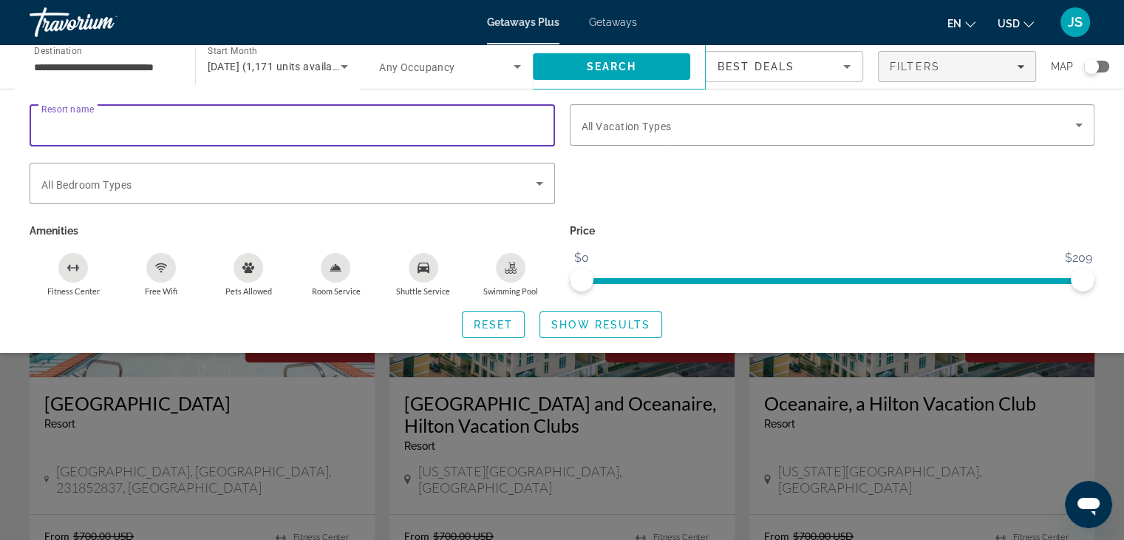
click at [252, 124] on input "Resort name" at bounding box center [292, 126] width 502 height 18
type input "*"
click at [74, 123] on input "**********" at bounding box center [292, 126] width 502 height 18
click at [90, 125] on input "**********" at bounding box center [292, 126] width 502 height 18
type input "**********"
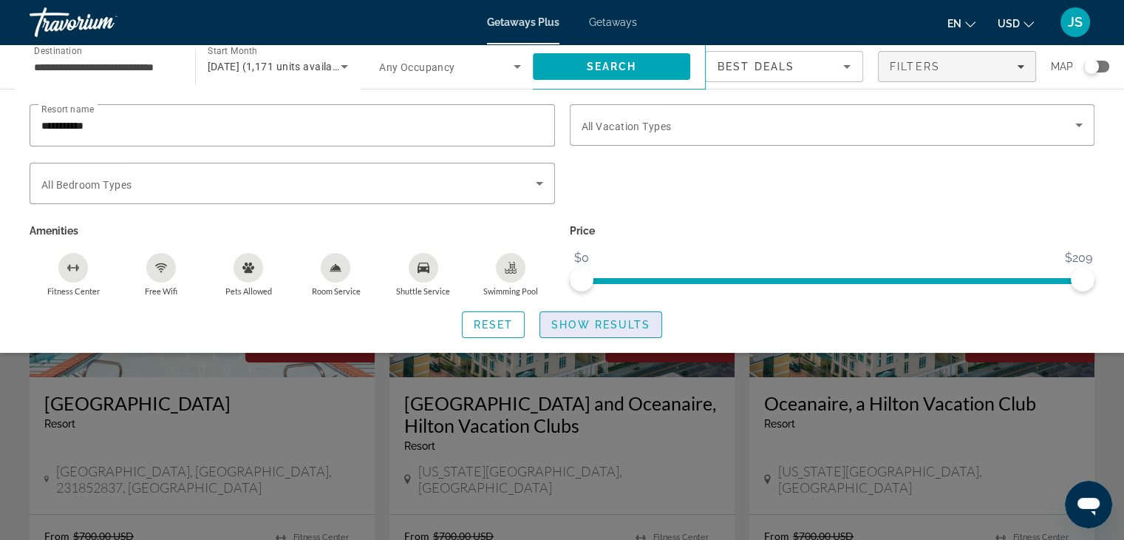
click at [584, 323] on span "Show Results" at bounding box center [601, 325] width 99 height 12
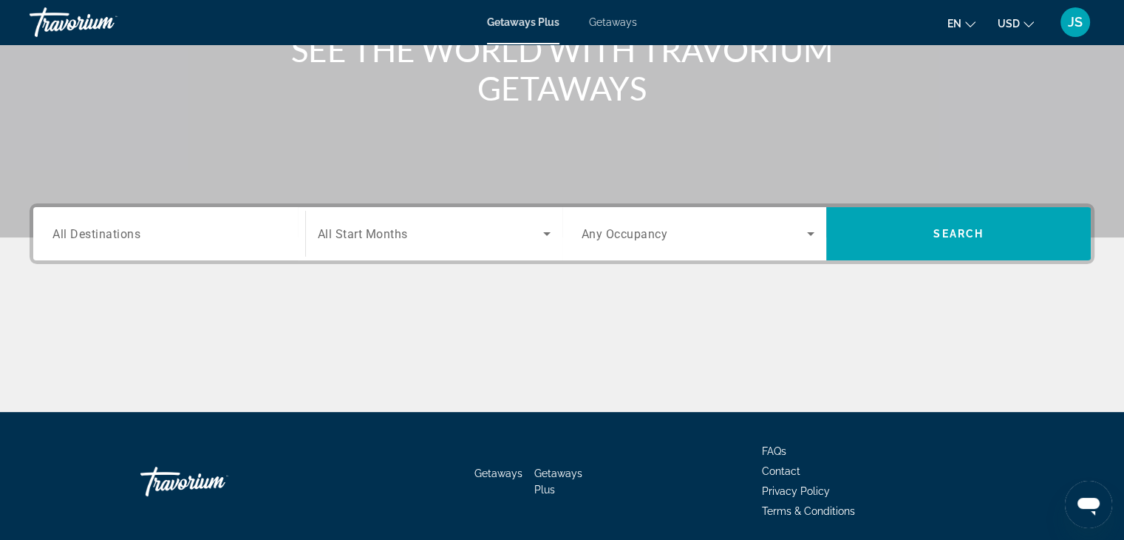
scroll to position [259, 0]
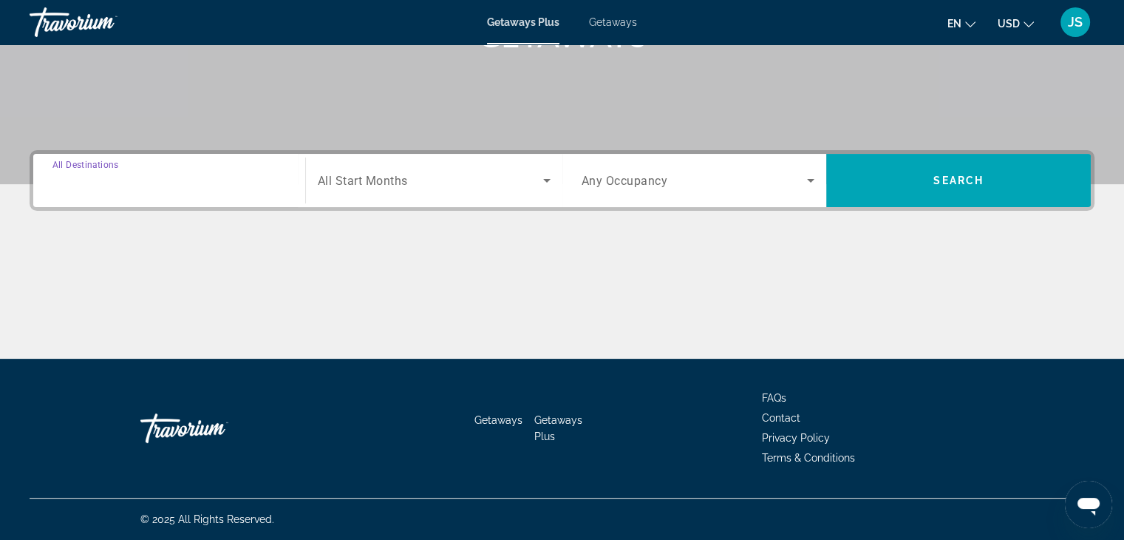
click at [249, 180] on input "Destination All Destinations" at bounding box center [169, 181] width 234 height 18
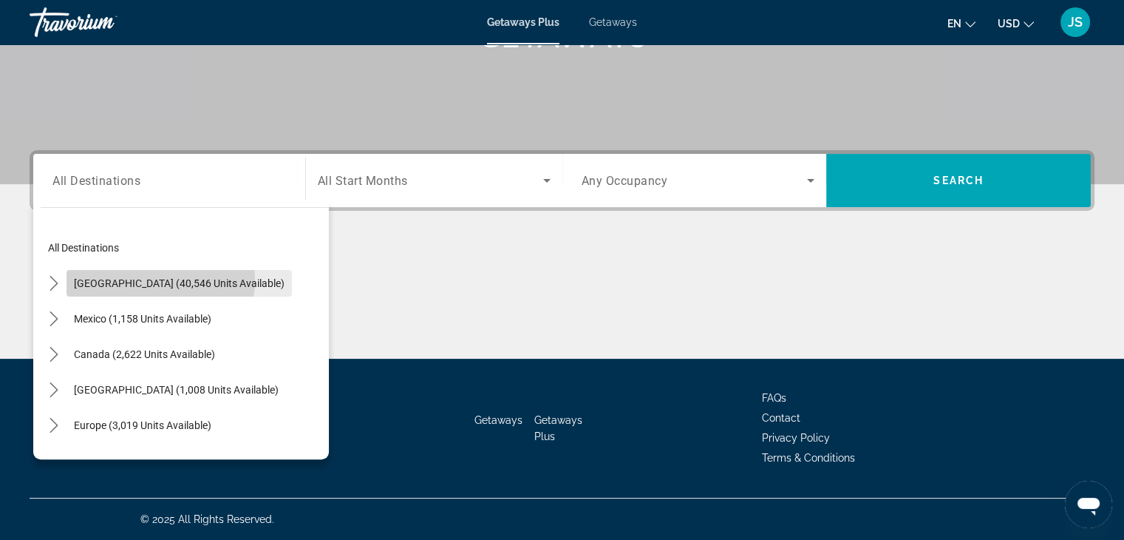
click at [147, 279] on span "[GEOGRAPHIC_DATA] (40,546 units available)" at bounding box center [179, 283] width 211 height 12
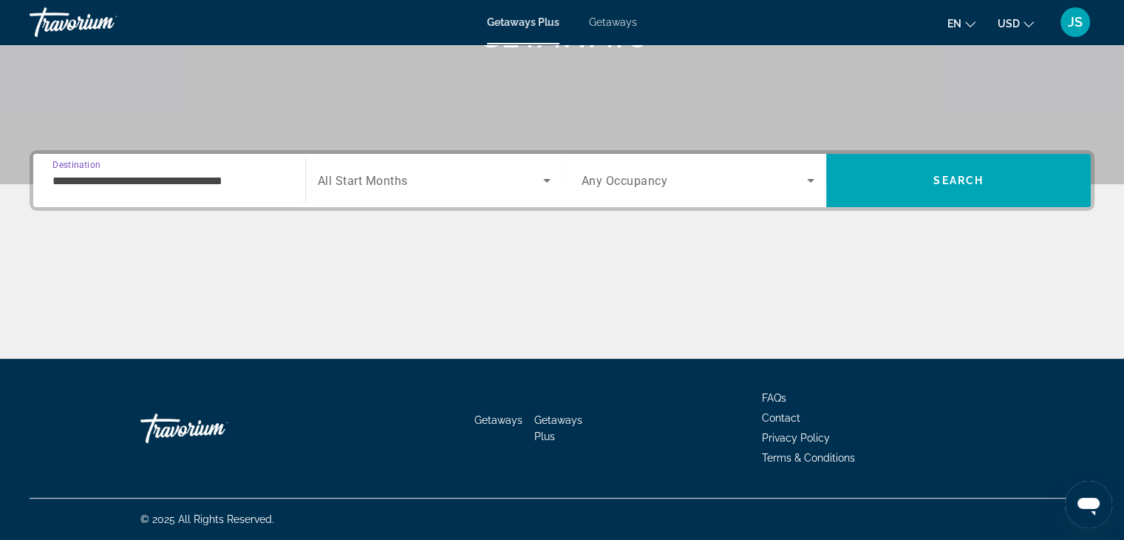
click at [259, 185] on input "**********" at bounding box center [169, 181] width 234 height 18
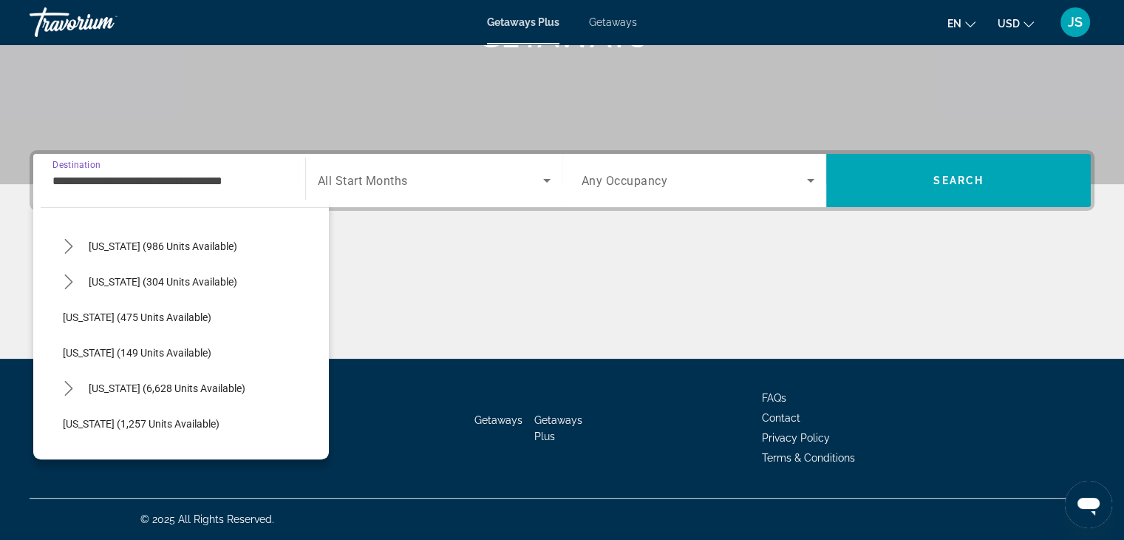
scroll to position [1174, 0]
click at [112, 384] on span "[US_STATE] (6,628 units available)" at bounding box center [167, 387] width 157 height 12
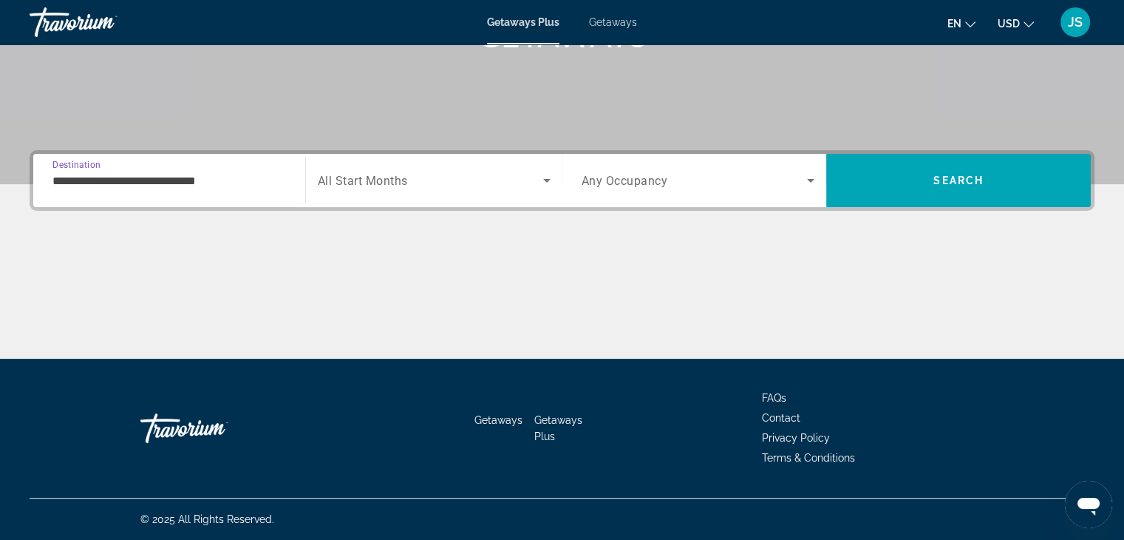
click at [226, 177] on input "**********" at bounding box center [169, 181] width 234 height 18
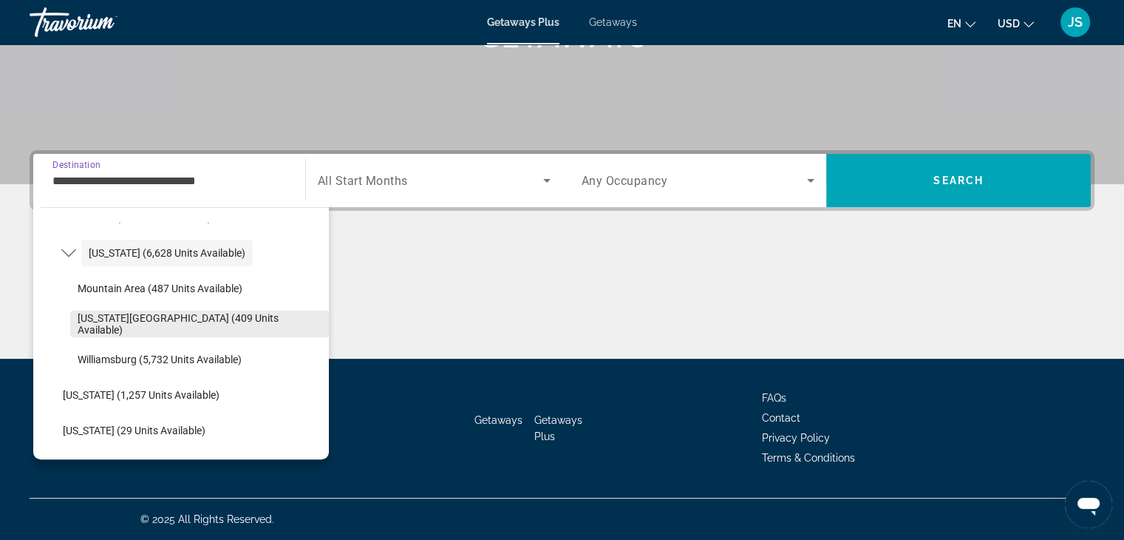
scroll to position [1306, 0]
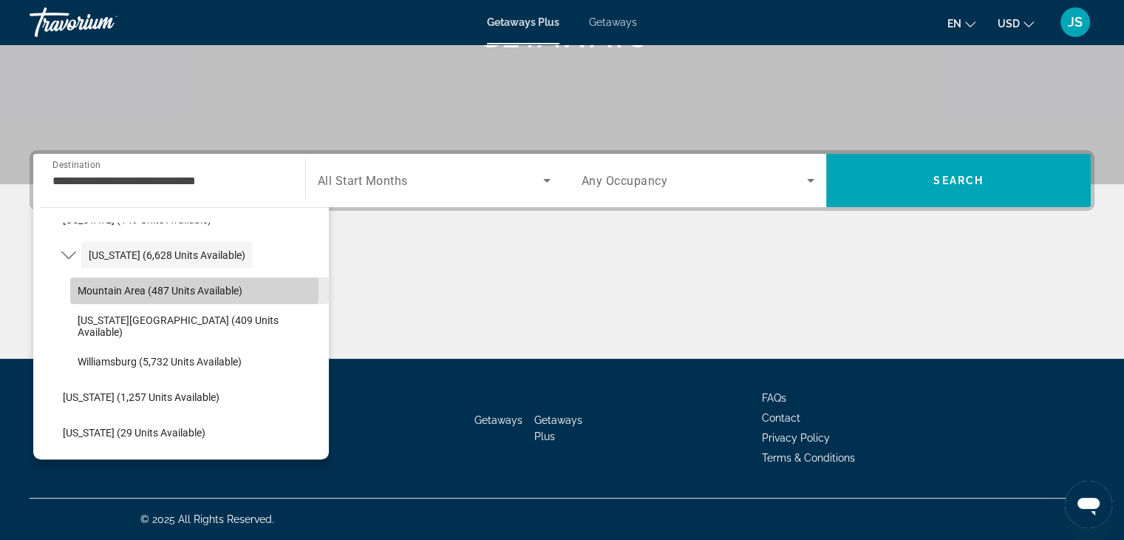
click at [132, 288] on span "Mountain Area (487 units available)" at bounding box center [160, 291] width 165 height 12
type input "**********"
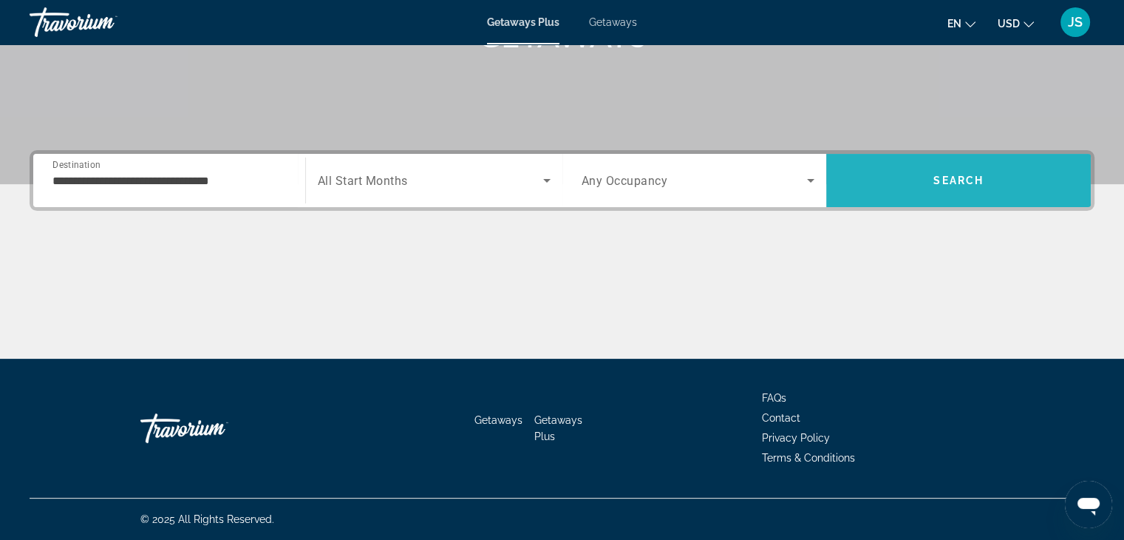
click at [937, 188] on span "Search" at bounding box center [959, 180] width 265 height 35
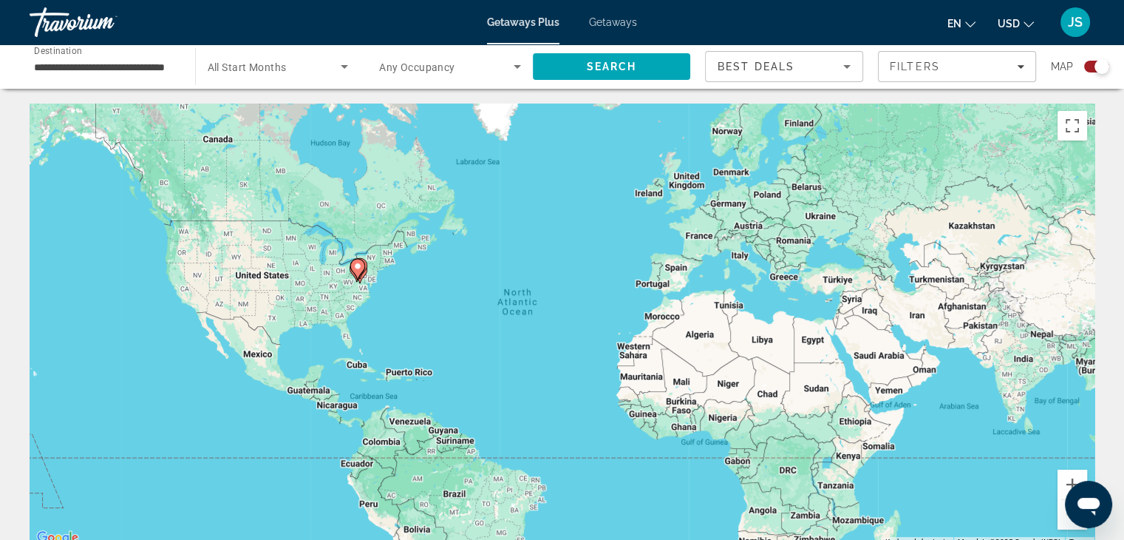
click at [1098, 67] on div "Search widget" at bounding box center [1102, 66] width 15 height 15
